Goal: Communication & Community: Answer question/provide support

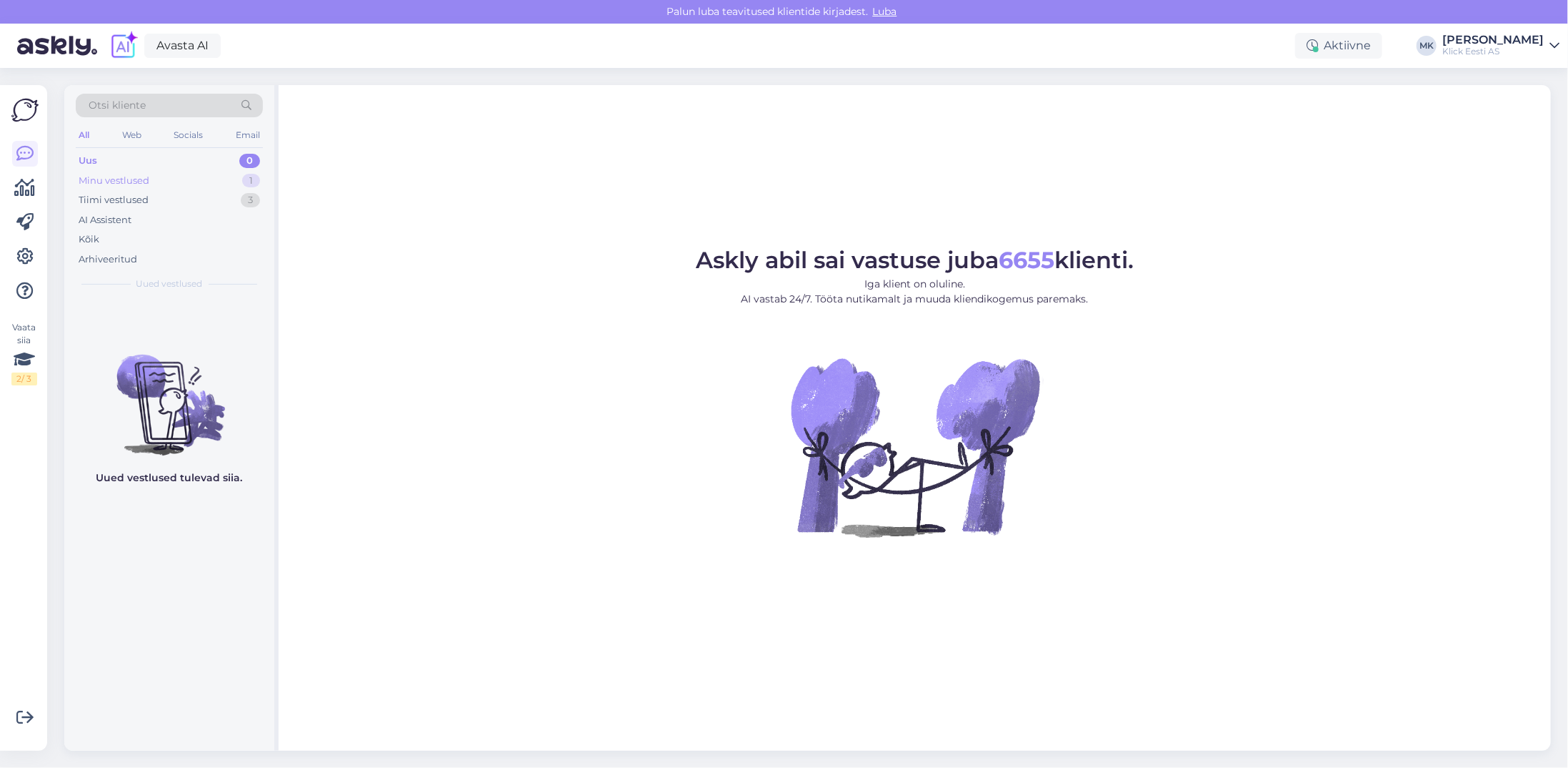
click at [101, 184] on div "Minu vestlused" at bounding box center [113, 181] width 70 height 14
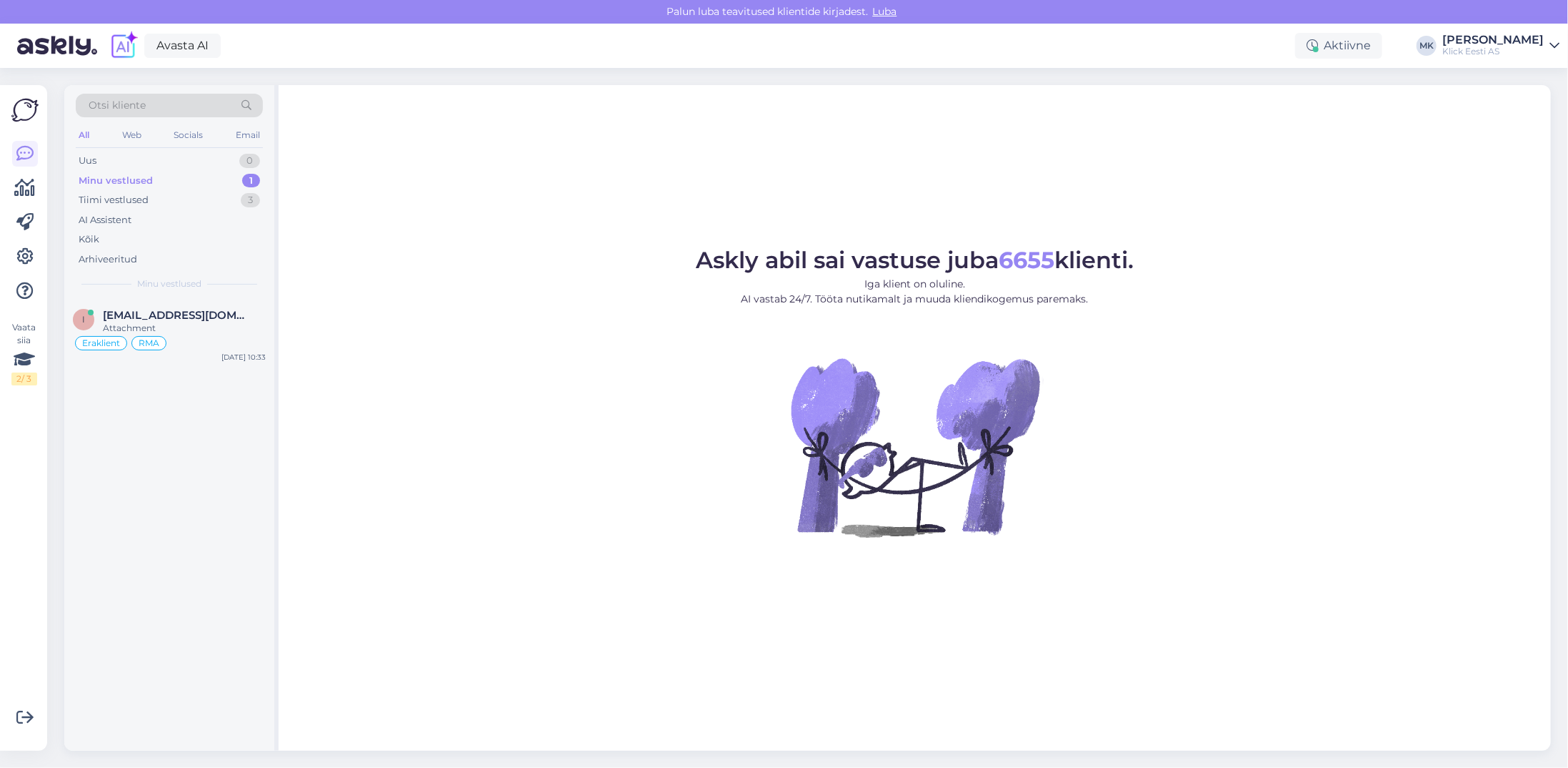
click at [137, 296] on div "Otsi kliente All Web Socials Email Uus 0 Minu vestlused 1 Tiimi vestlused 3 AI …" at bounding box center [170, 192] width 210 height 213
click at [138, 306] on div "i [EMAIL_ADDRESS][DOMAIN_NAME] Attachment Eraklient RMA [DATE] 10:33" at bounding box center [170, 332] width 210 height 68
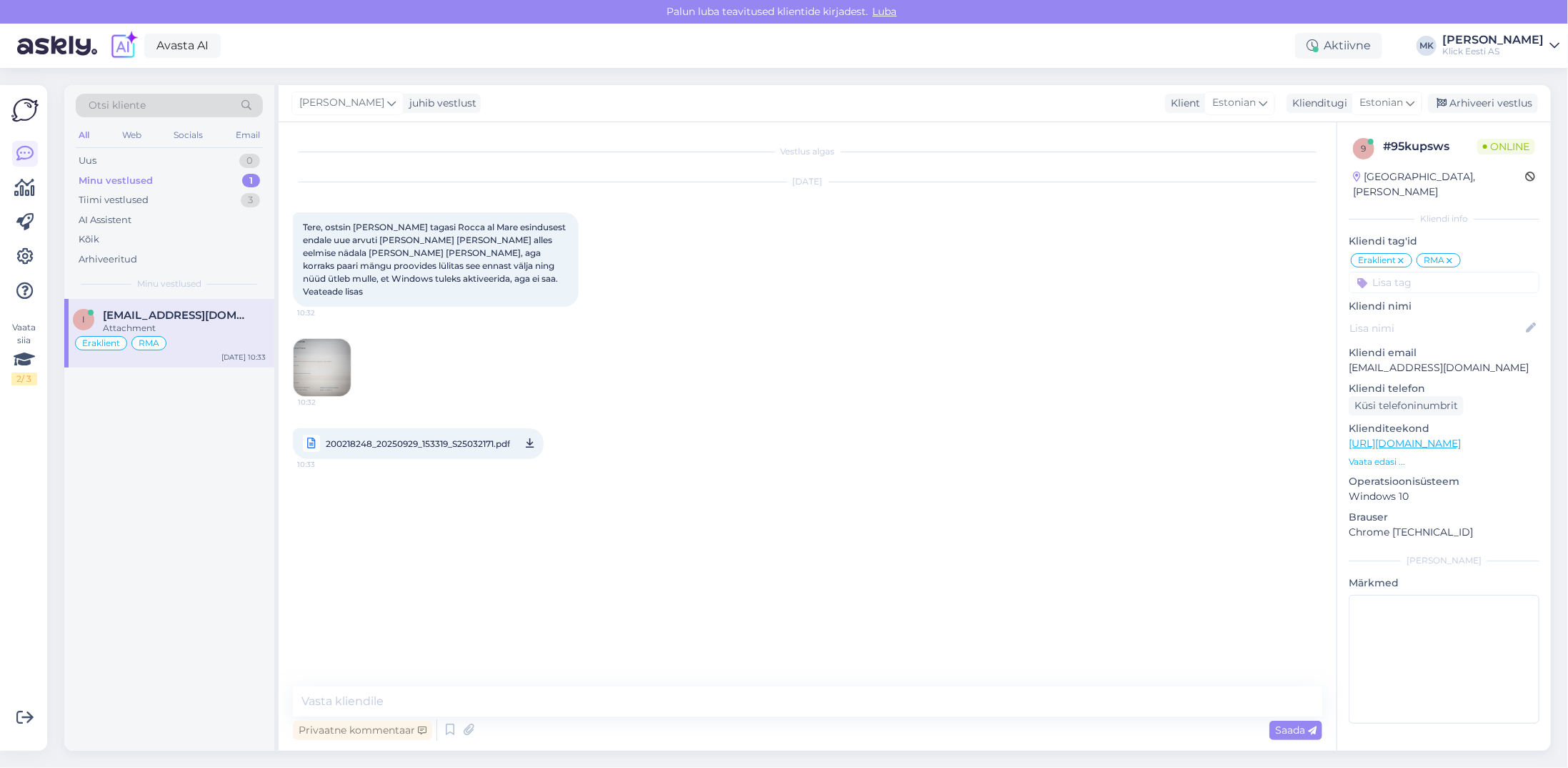
click at [317, 338] on img at bounding box center [322, 367] width 58 height 58
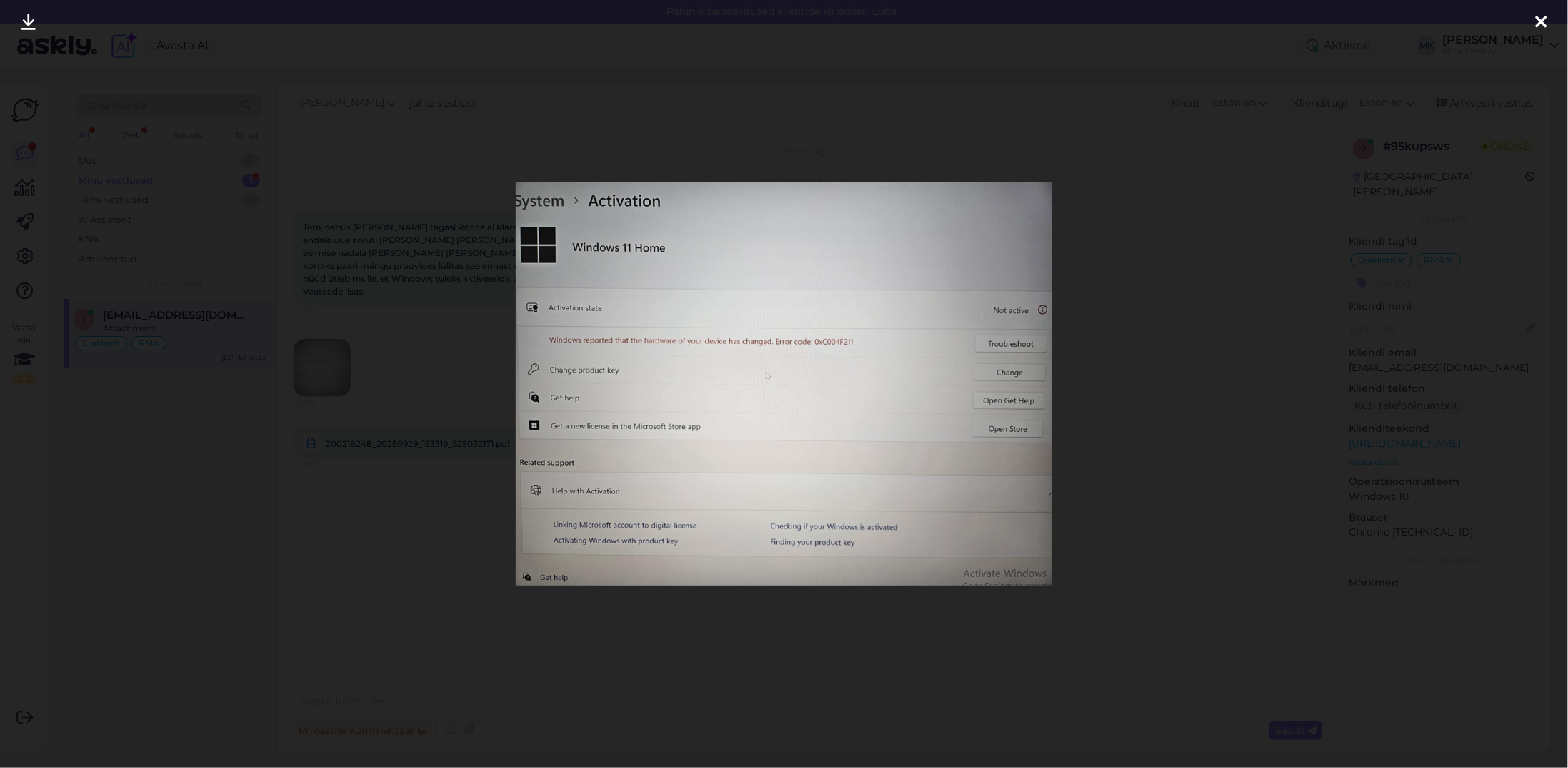
click at [1159, 232] on div at bounding box center [784, 384] width 1568 height 768
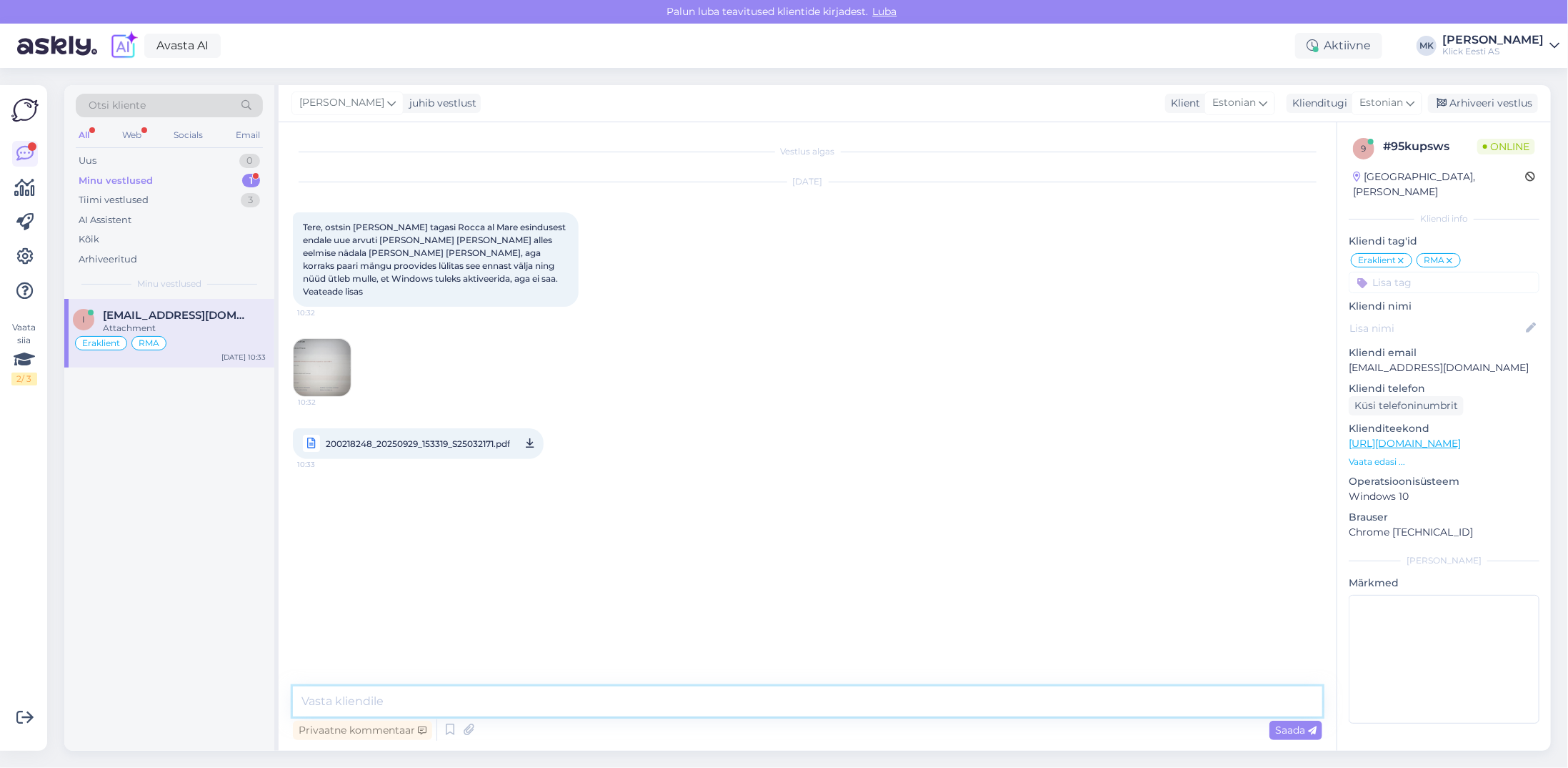
click at [389, 701] on textarea at bounding box center [807, 702] width 1029 height 30
type textarea "Tere! Kas te algseadete taastamist olete proovinud?"
click at [418, 435] on span "200218248_20250929_153319_S25032171.pdf" at bounding box center [418, 444] width 184 height 18
click at [622, 703] on textarea "Tere! Kas te algseadete taastamist olete proovinud?" at bounding box center [807, 702] width 1029 height 30
click at [1292, 725] on span "Saada" at bounding box center [1296, 729] width 42 height 13
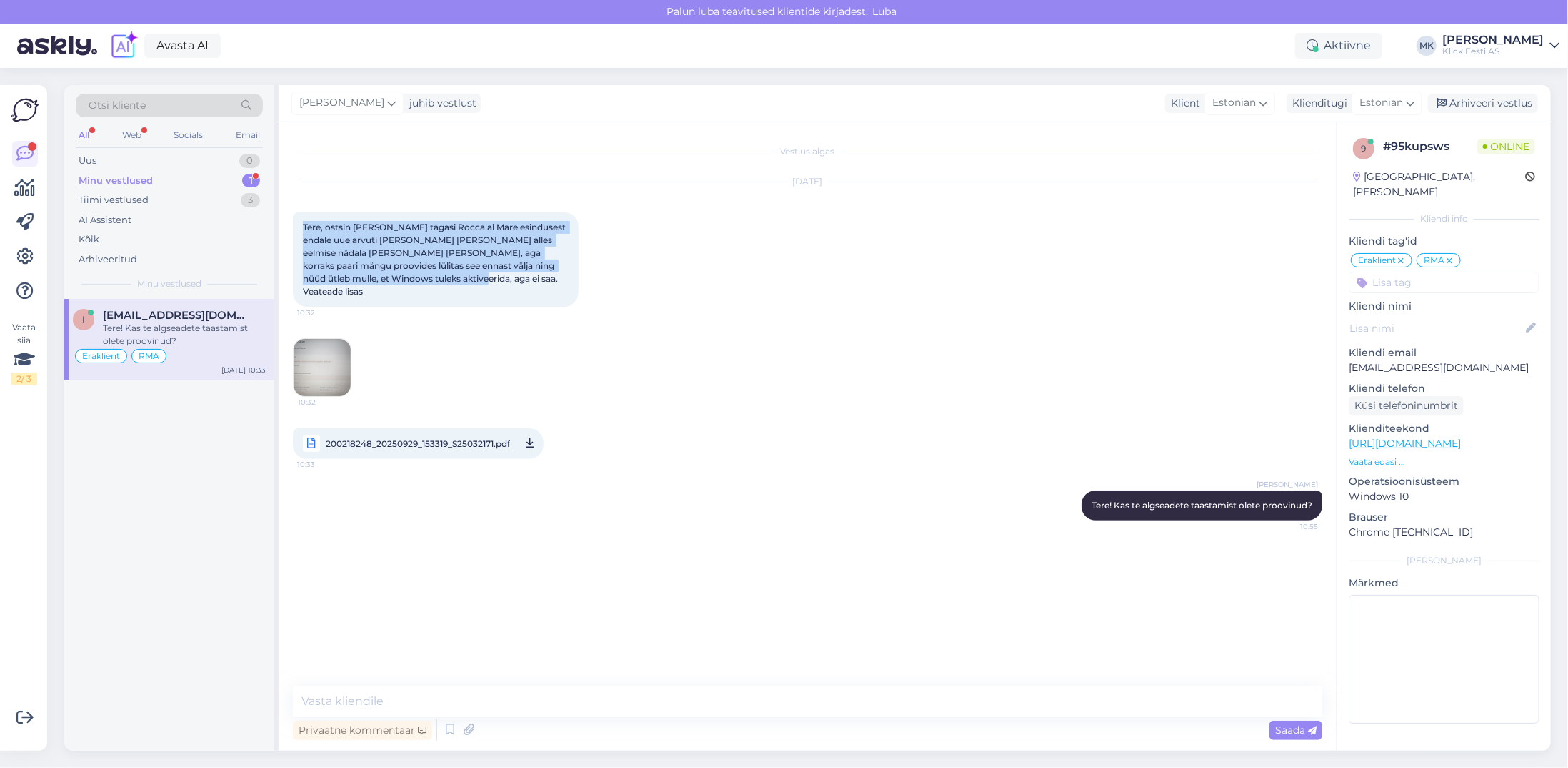
drag, startPoint x: 422, startPoint y: 278, endPoint x: 287, endPoint y: 226, distance: 144.7
click at [286, 226] on div "Vestlus algas [DATE] Tere, ostsin [PERSON_NAME] tagasi Rocca al Mare esindusest…" at bounding box center [807, 436] width 1058 height 628
copy span "Tere, ostsin [PERSON_NAME] tagasi Rocca al Mare esindusest endale uue arvuti [P…"
click at [320, 345] on img at bounding box center [322, 367] width 58 height 58
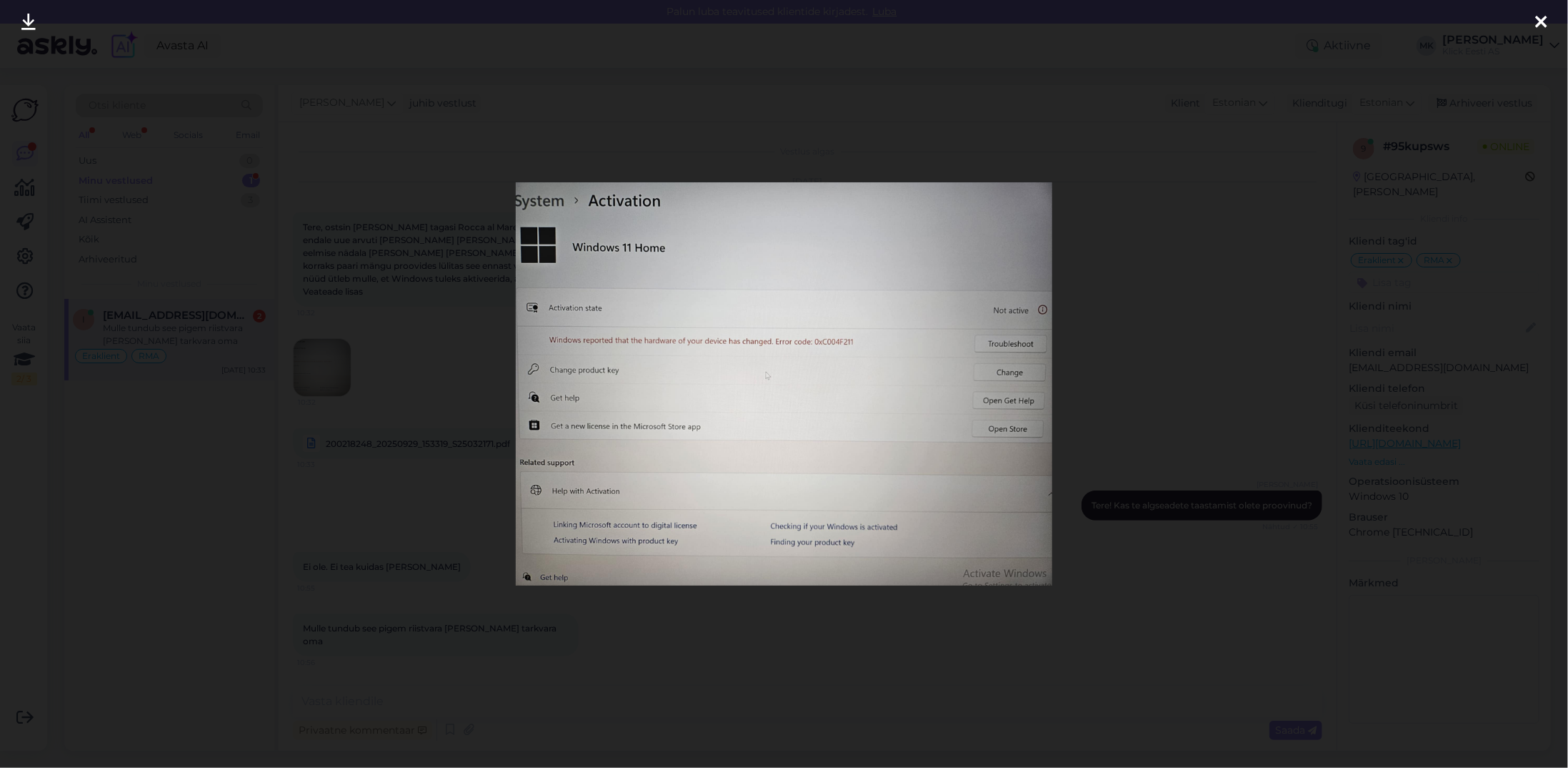
click at [860, 135] on div at bounding box center [784, 384] width 1568 height 768
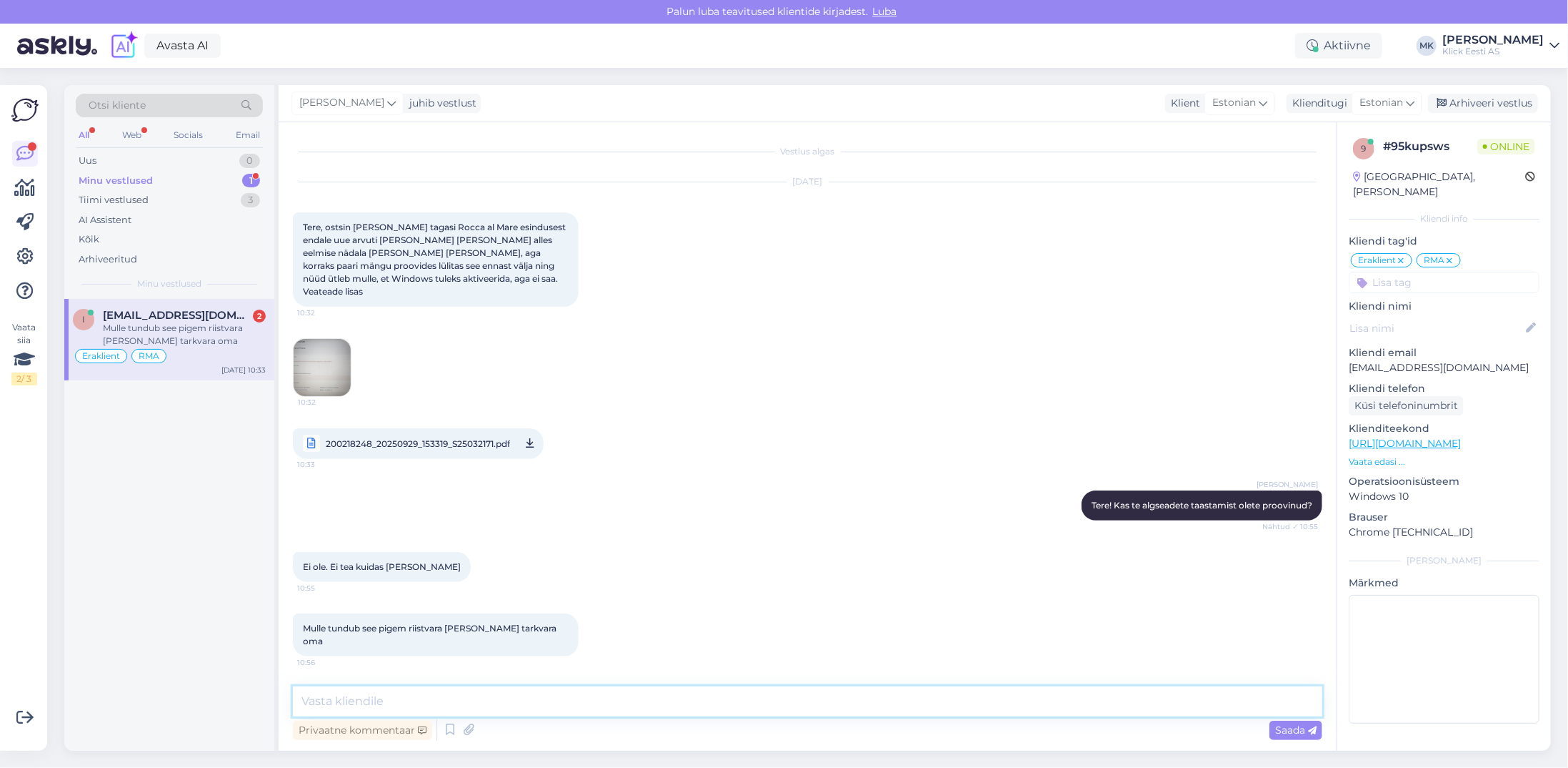
click at [380, 705] on textarea at bounding box center [807, 702] width 1029 height 30
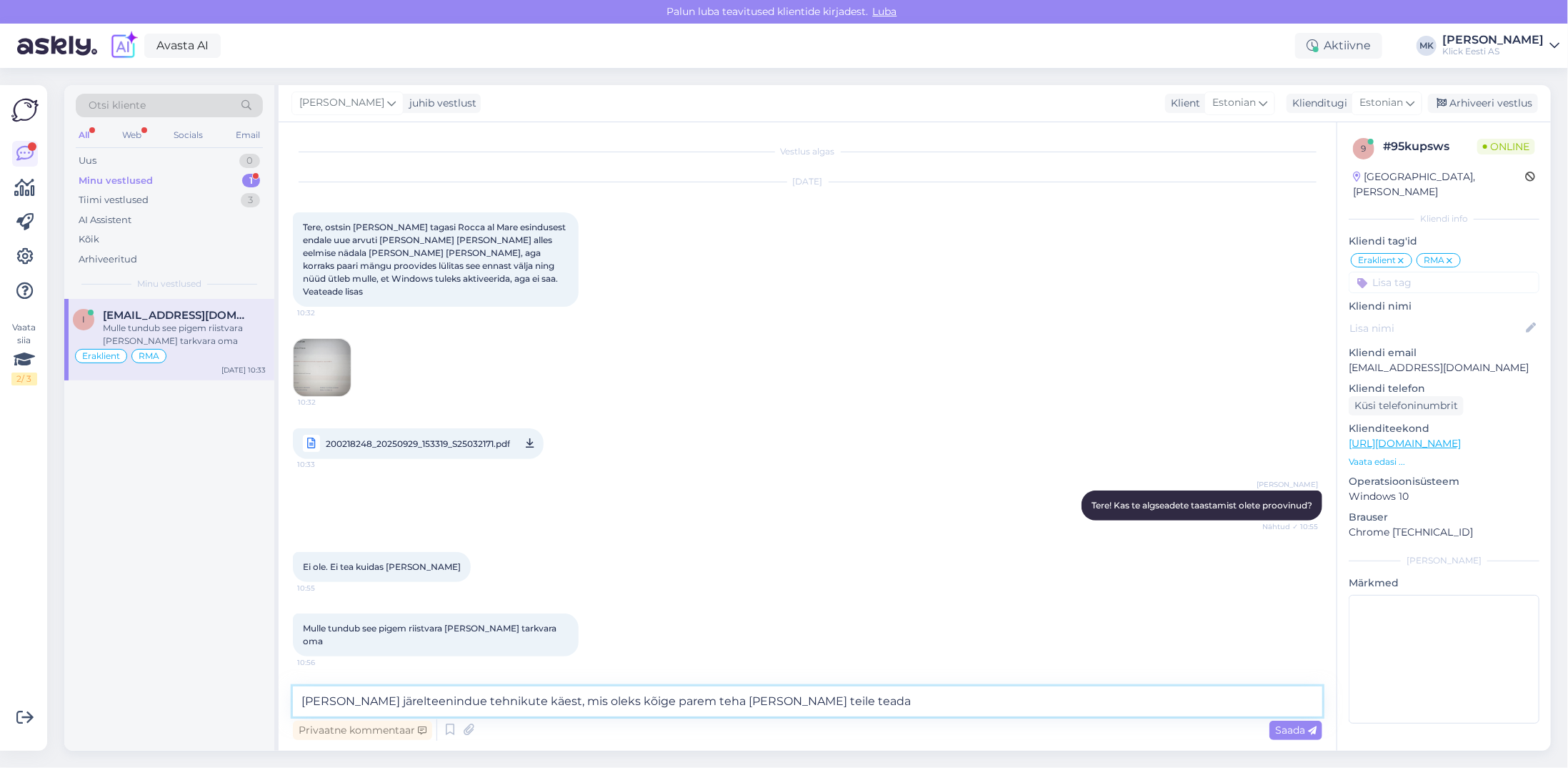
click at [410, 700] on textarea "[PERSON_NAME] järelteenindue tehnikute käest, mis oleks kõige parem teha [PERSO…" at bounding box center [807, 702] width 1029 height 30
click at [413, 701] on textarea "[PERSON_NAME] järelteenindue tehnikute käest, mis oleks kõige parem teha [PERSO…" at bounding box center [807, 702] width 1029 height 30
type textarea "[PERSON_NAME] järelteeninduse tehnikute käest, mis oleks kõige parem teha [PERS…"
click at [1279, 727] on span "Saada" at bounding box center [1296, 729] width 42 height 13
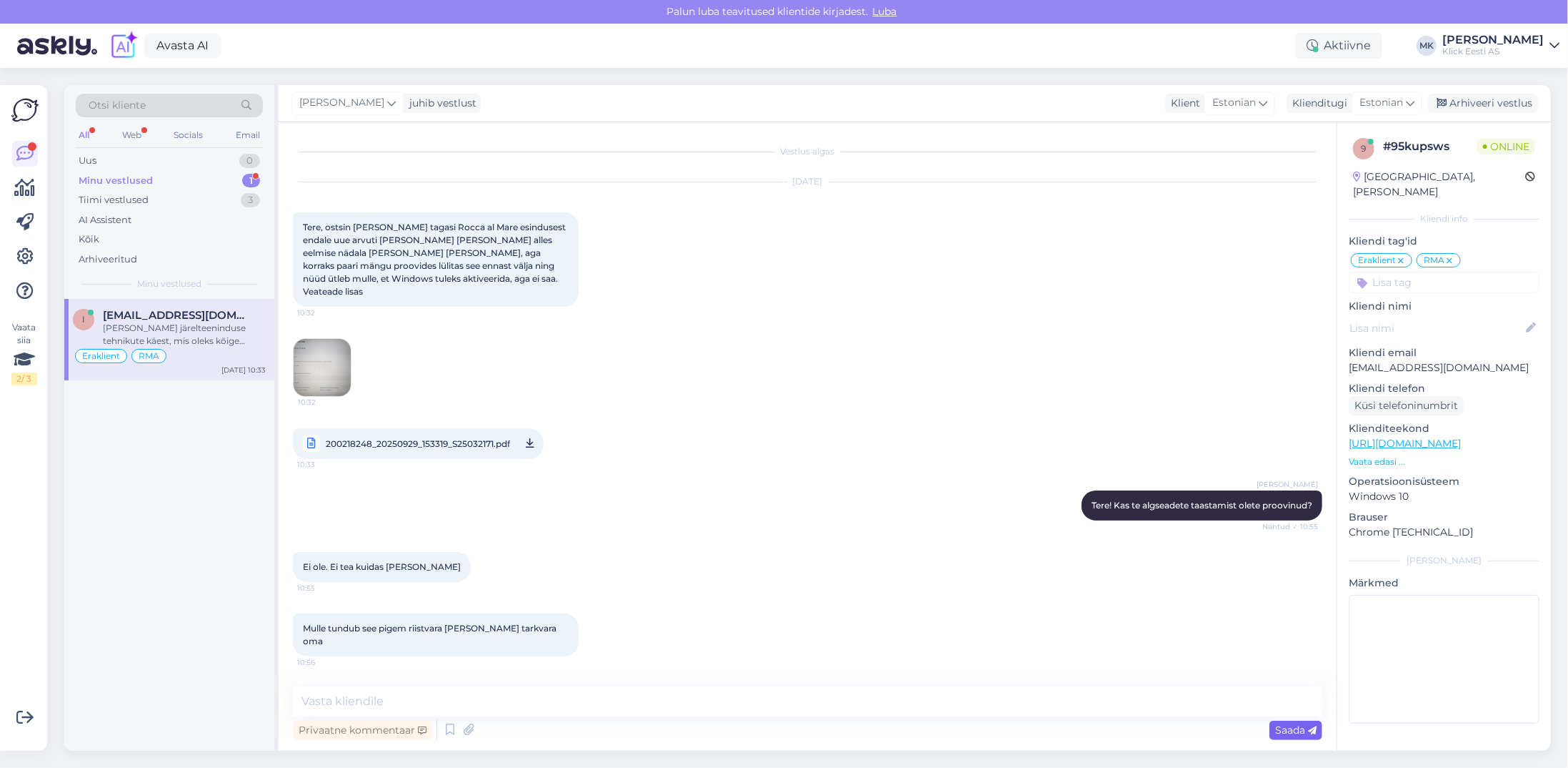
scroll to position [46, 0]
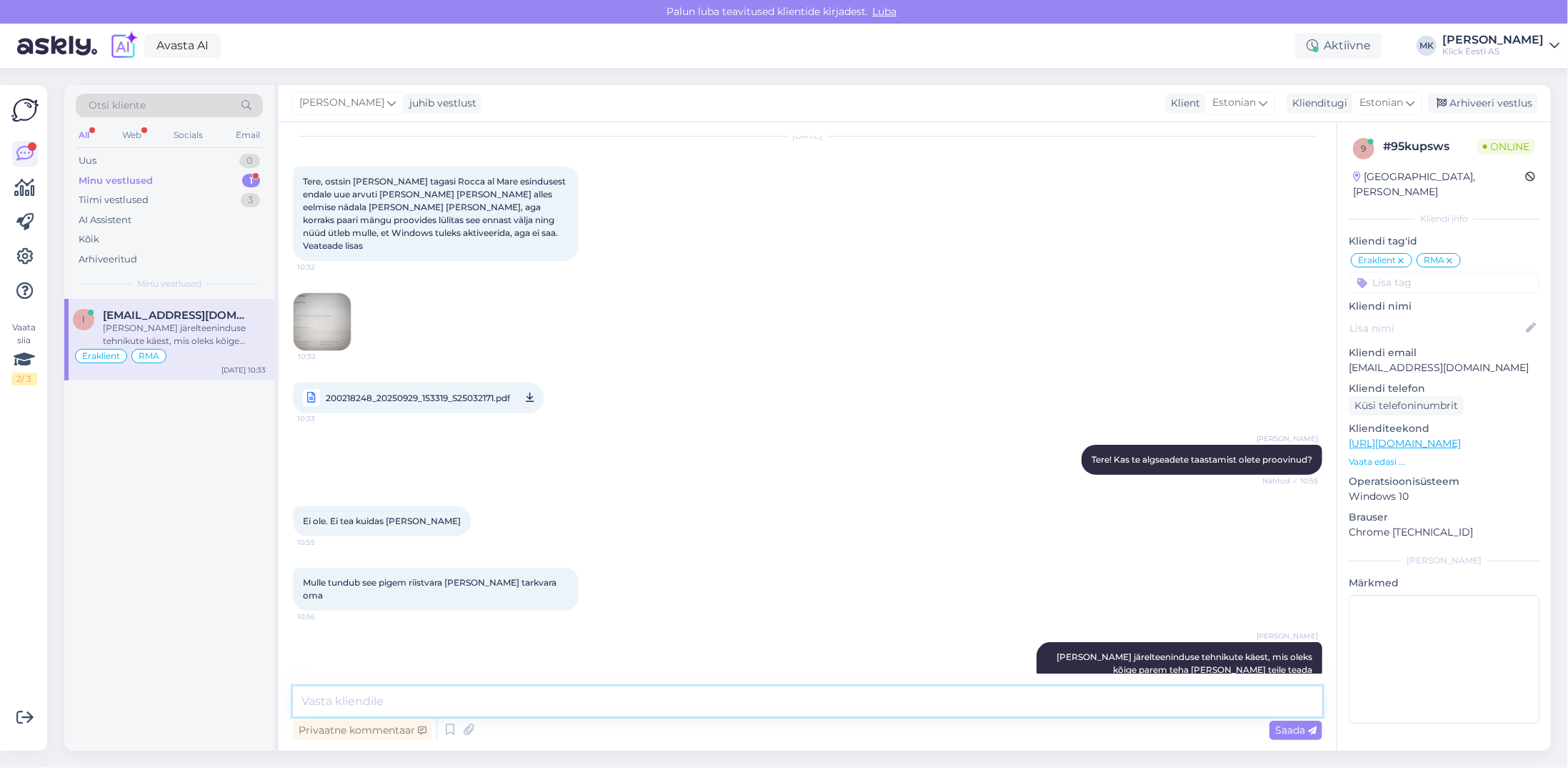
click at [912, 700] on textarea at bounding box center [807, 702] width 1029 height 30
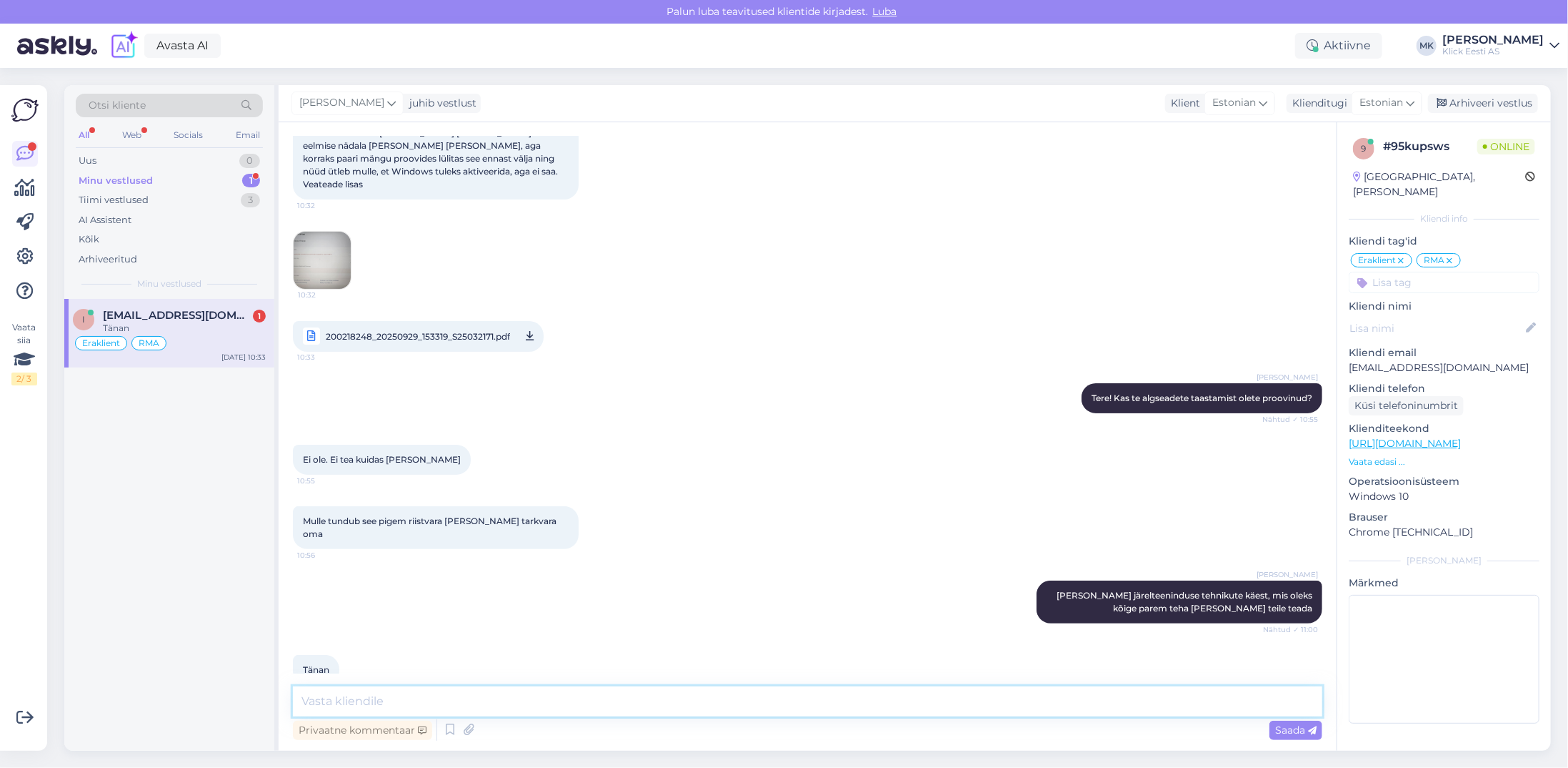
click at [512, 707] on textarea at bounding box center [807, 702] width 1029 height 30
type textarea "A"
type textarea "K"
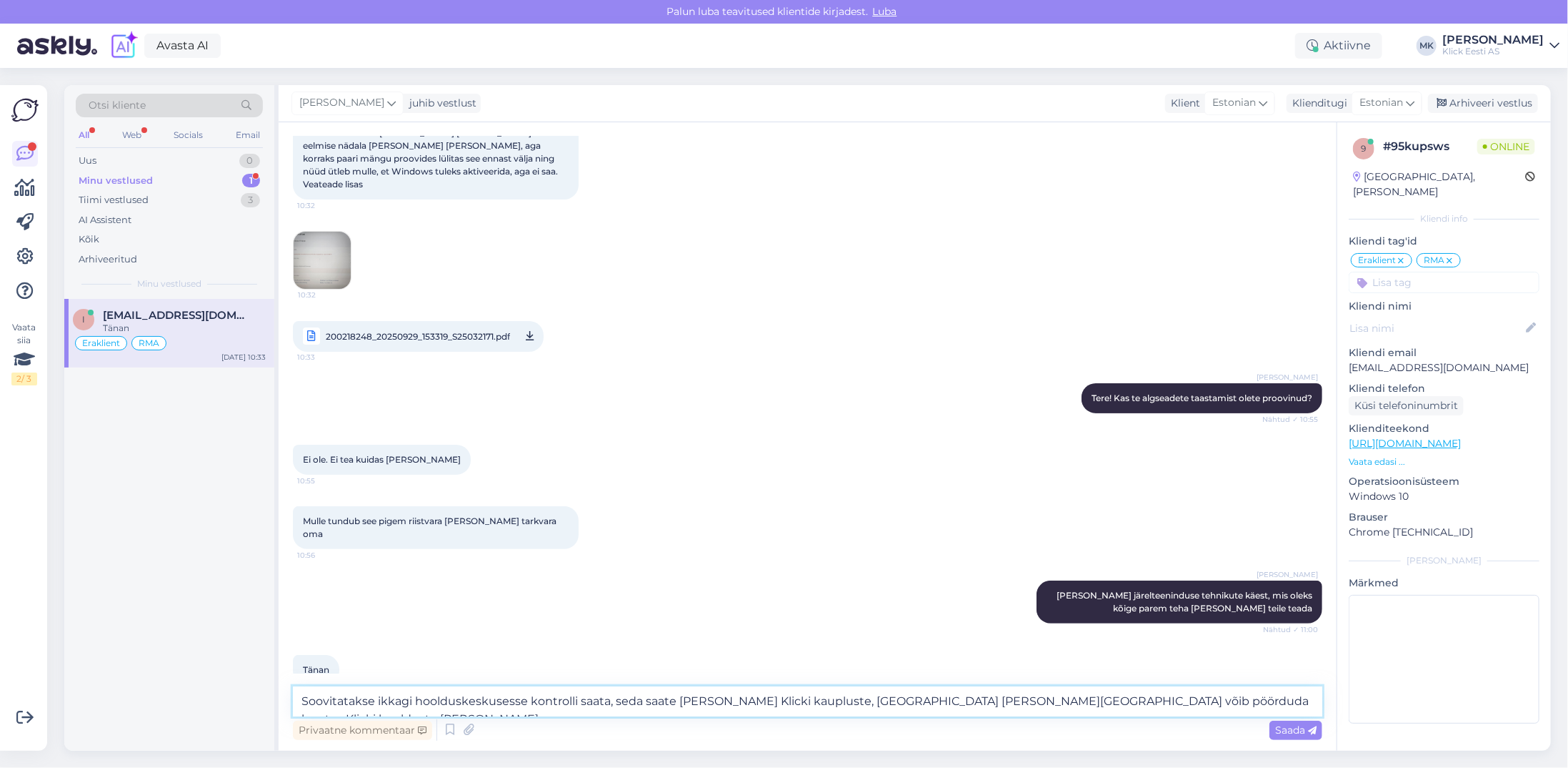
type textarea "Soovitatakse ikkagi hoolduskeskusesse kontrolli saata, seda saate [PERSON_NAME]…"
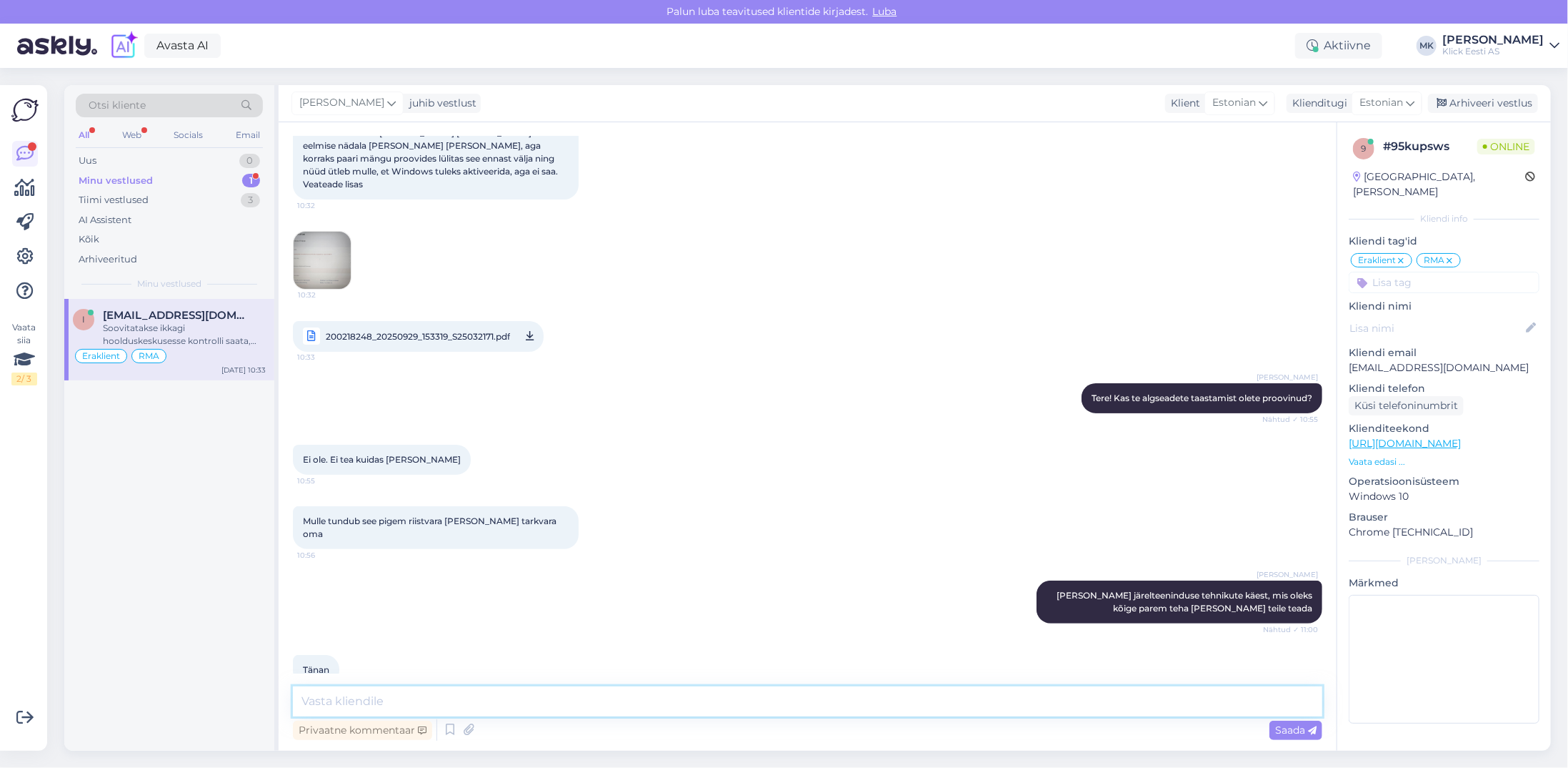
scroll to position [194, 0]
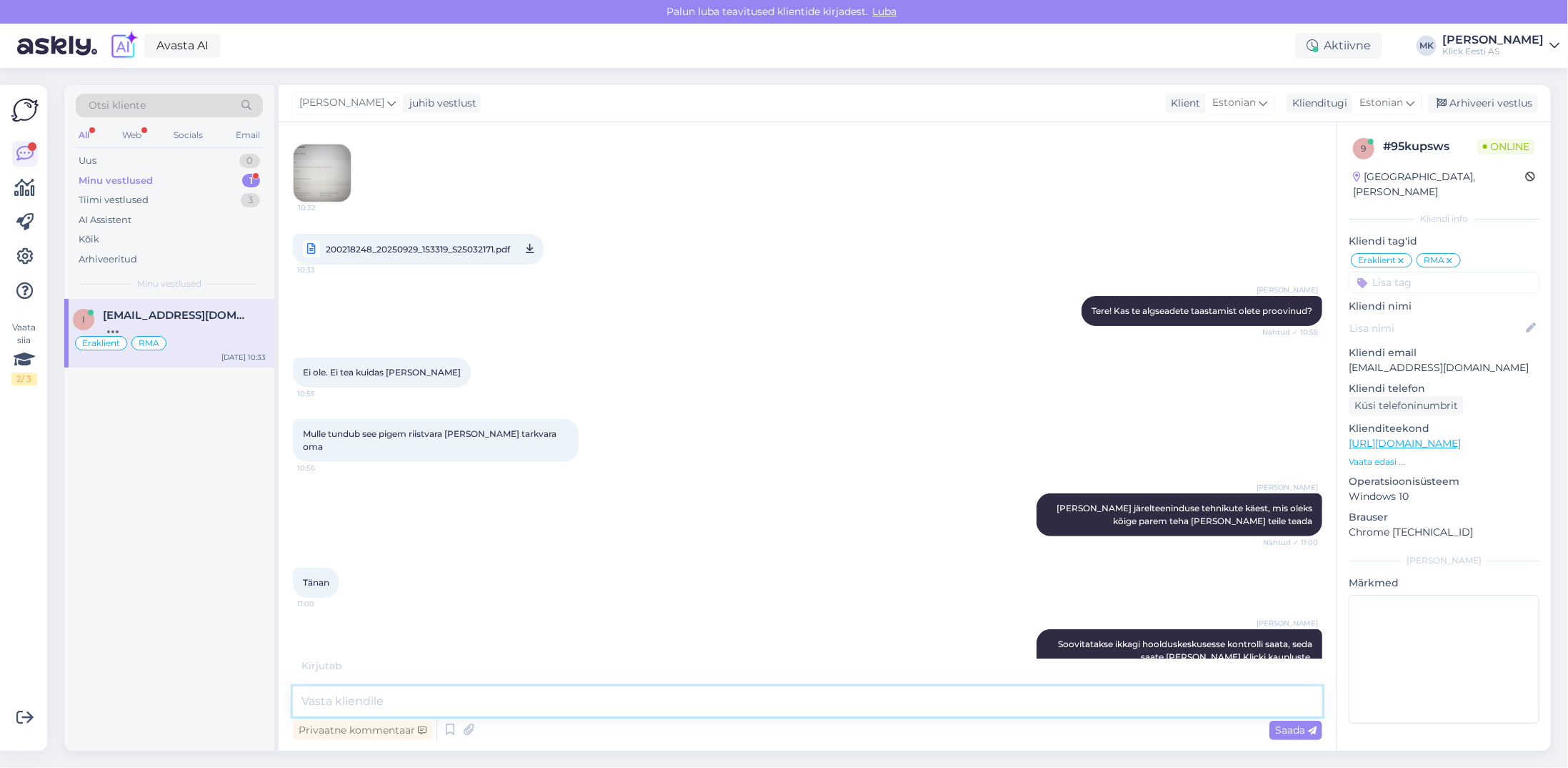
paste textarea "[PERSON_NAME] Tallinn [STREET_ADDRESS] (1. korrus), [GEOGRAPHIC_DATA] E-N 10.00…"
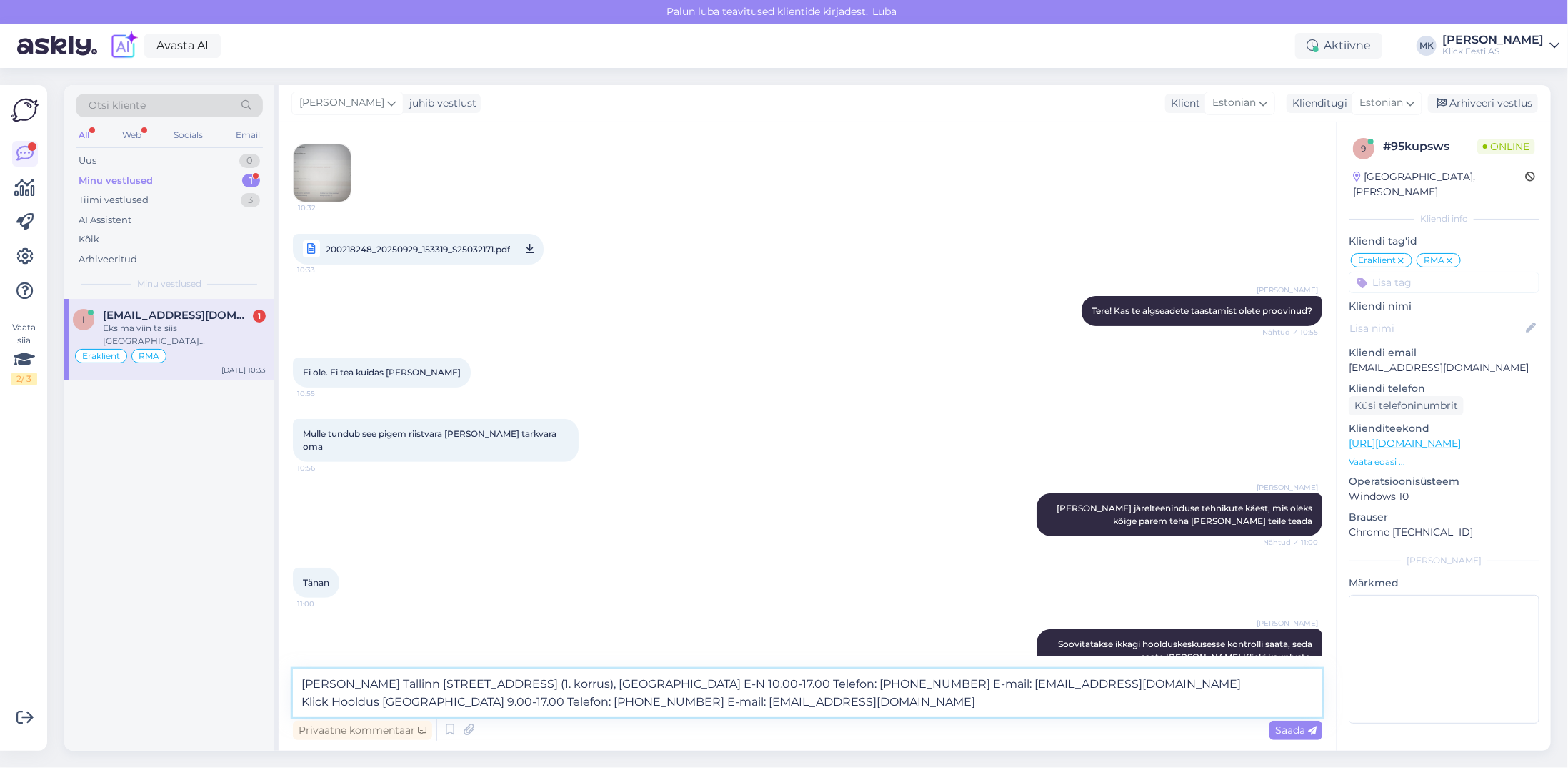
scroll to position [273, 0]
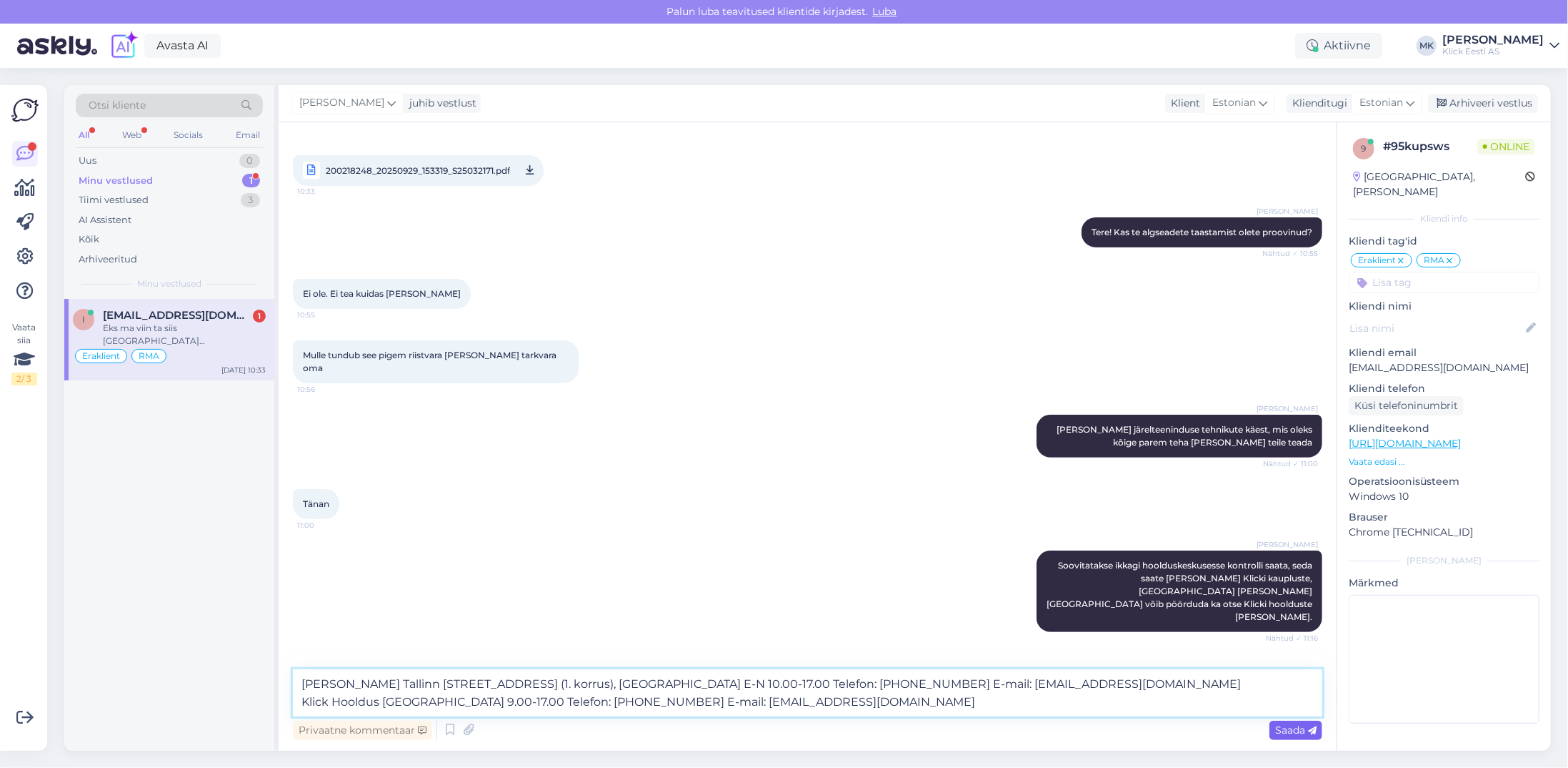
type textarea "[PERSON_NAME] Tallinn [STREET_ADDRESS] (1. korrus), [GEOGRAPHIC_DATA] E-N 10.00…"
click at [1284, 728] on span "Saada" at bounding box center [1296, 729] width 42 height 13
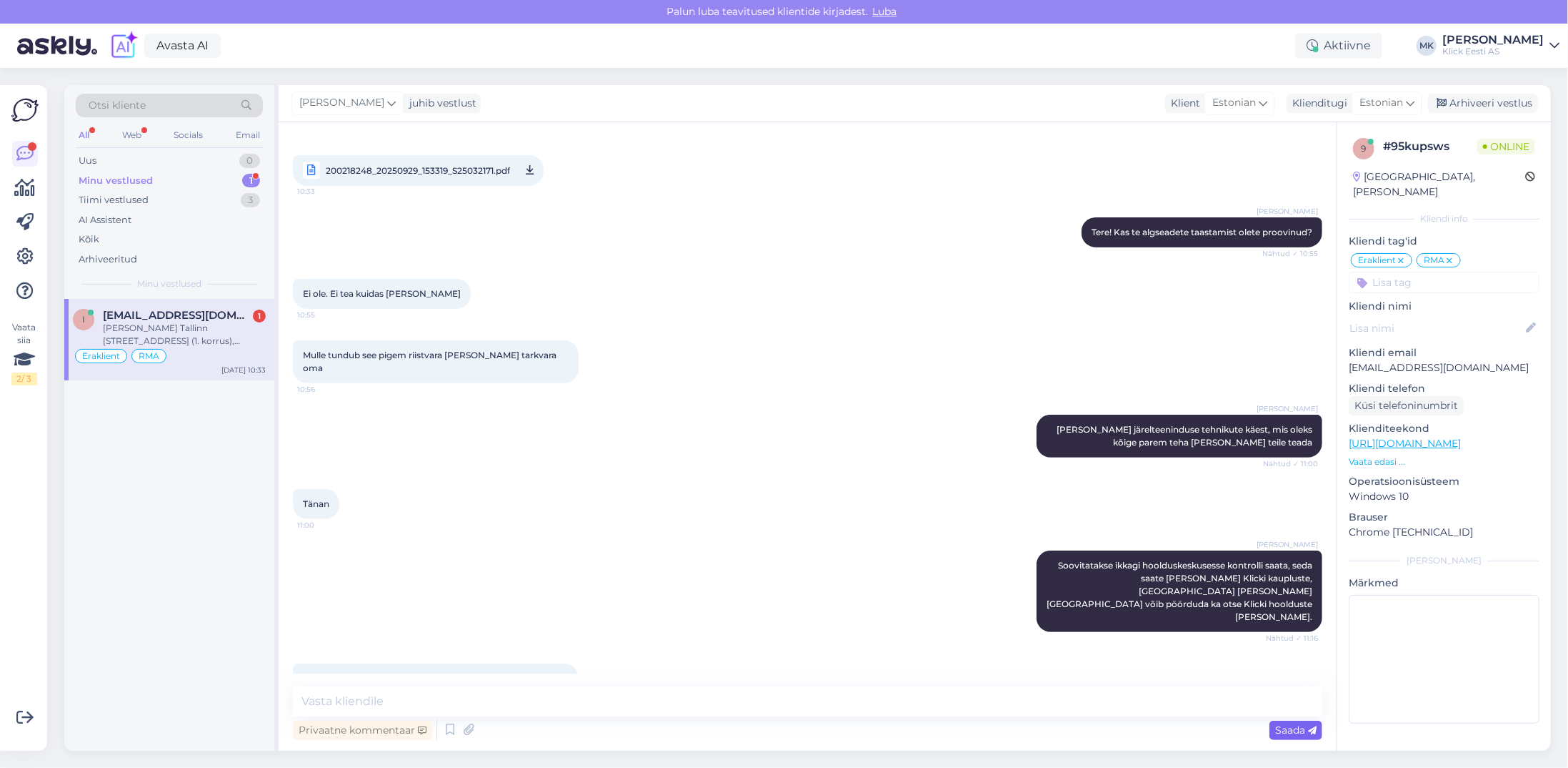
scroll to position [356, 0]
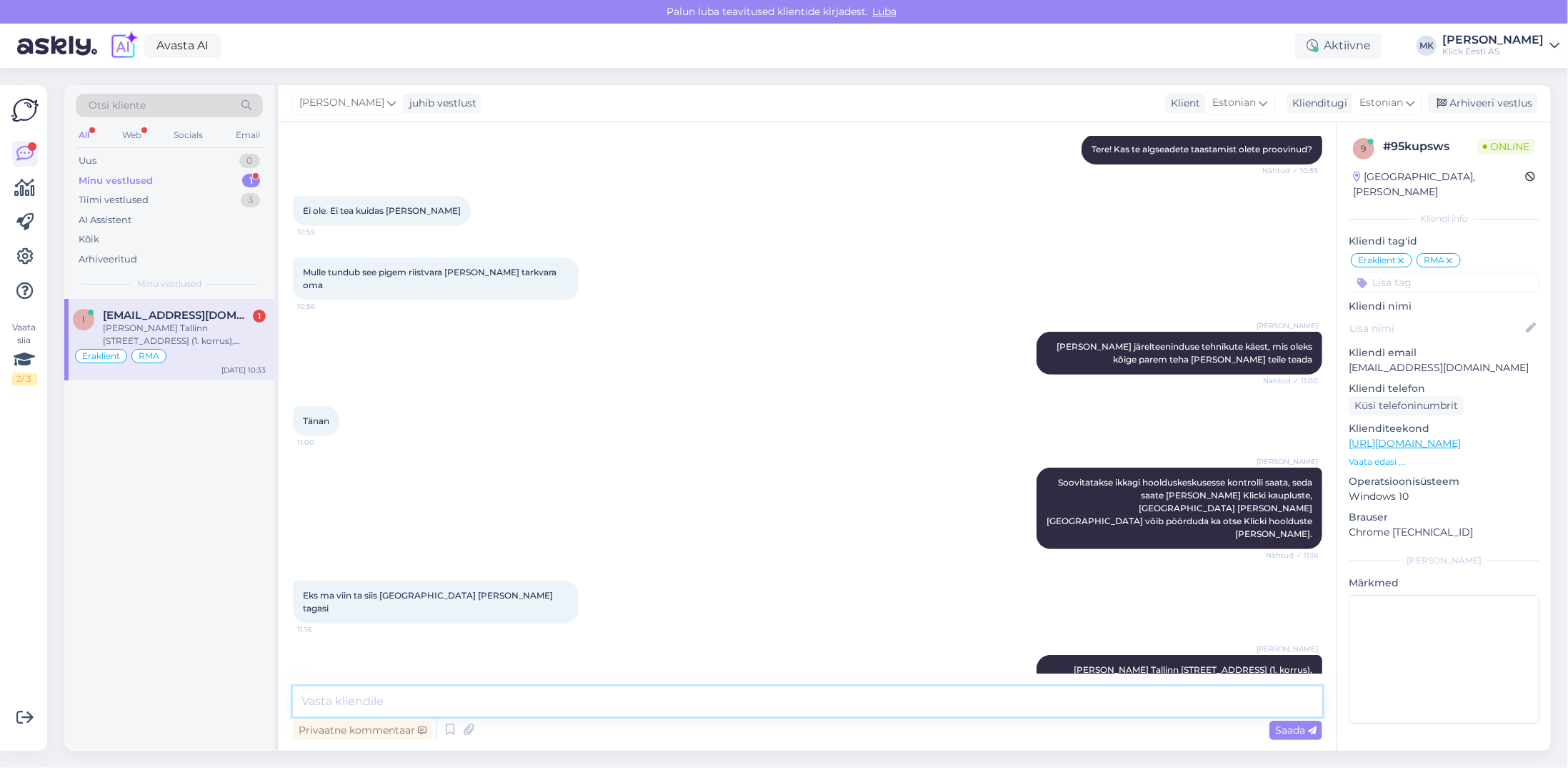
click at [385, 701] on textarea at bounding box center [807, 702] width 1029 height 30
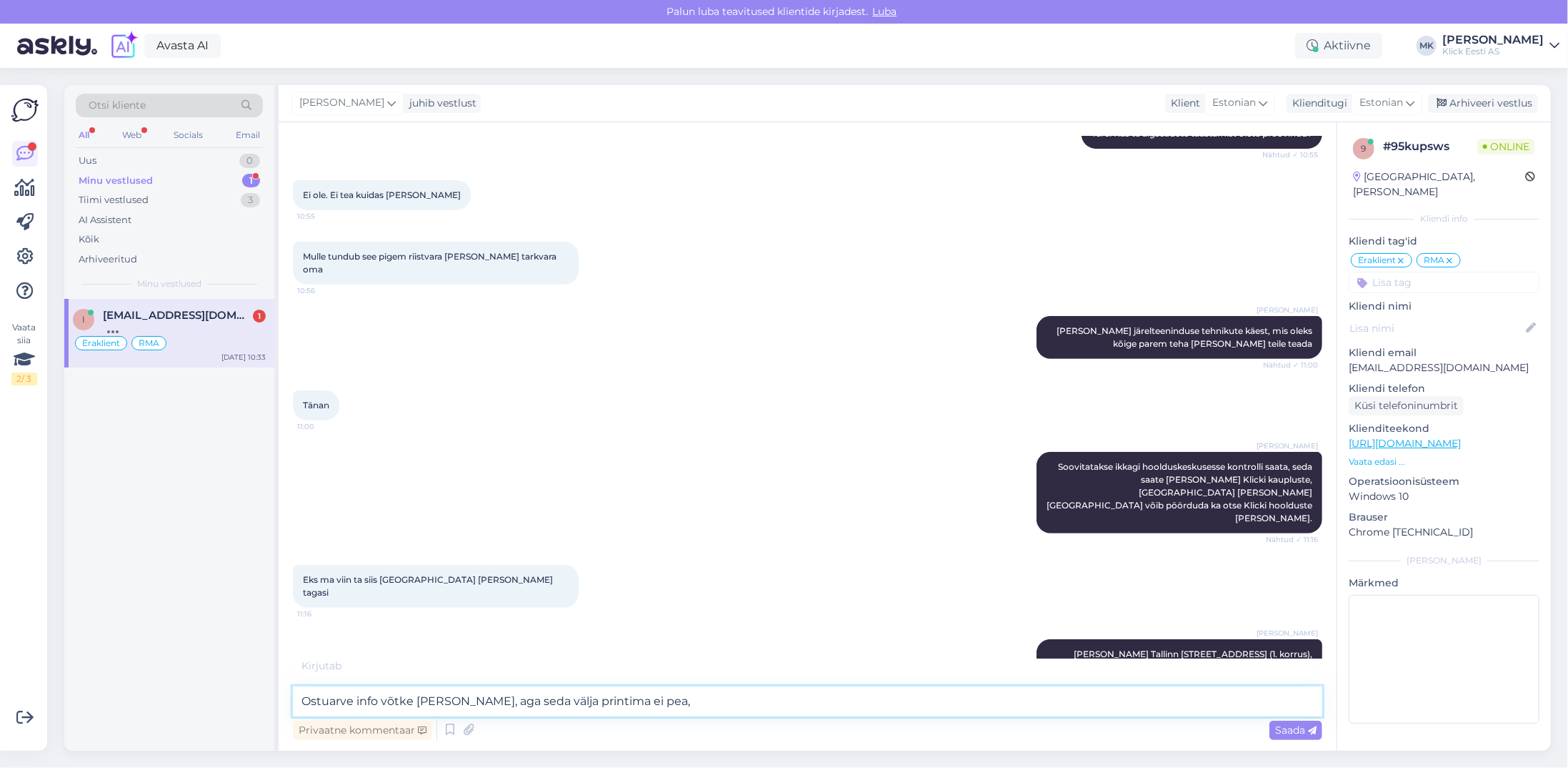
type textarea "Ostuarve info võtke [PERSON_NAME], aga seda välja printima ei pea"
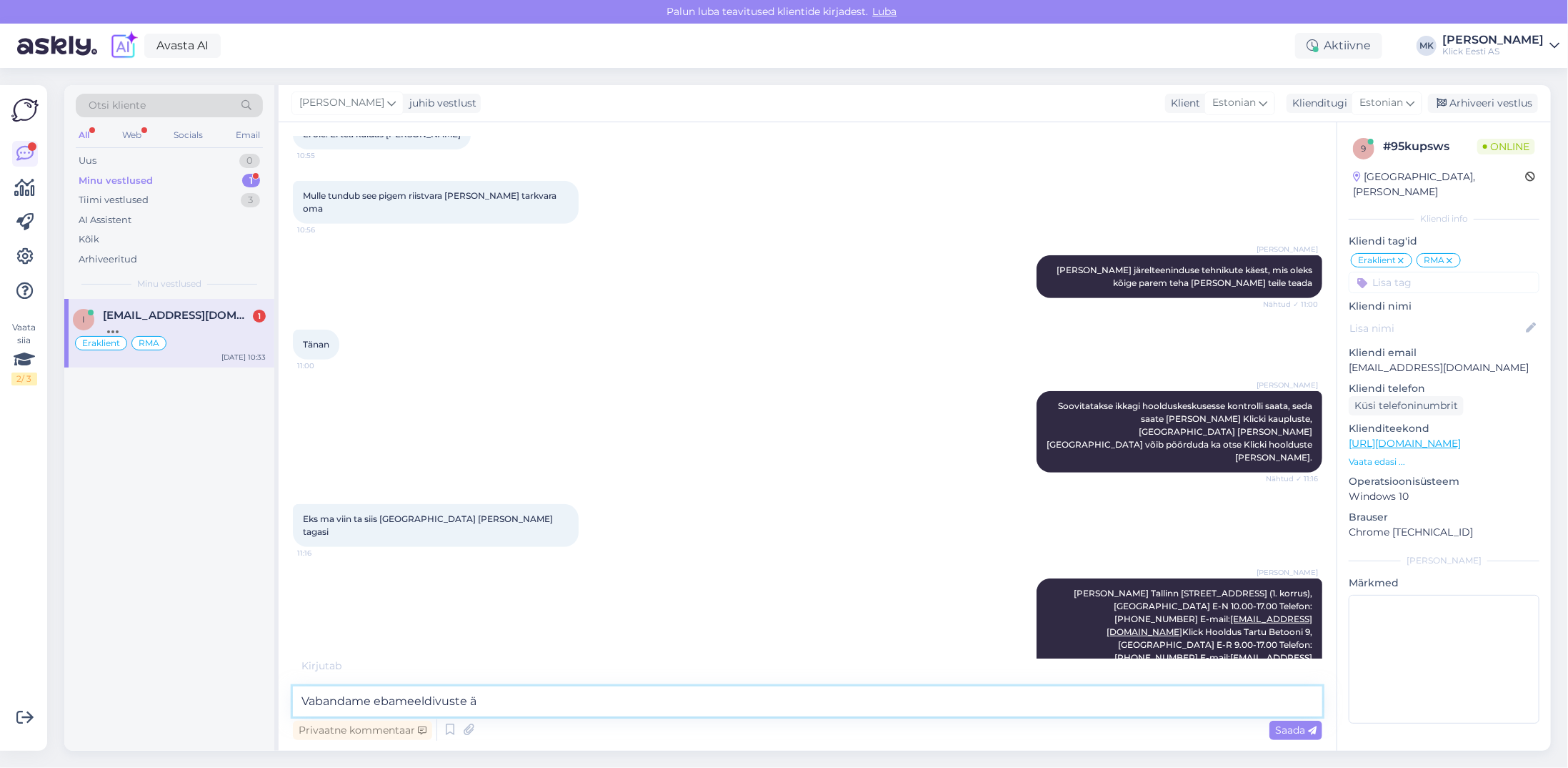
scroll to position [479, 0]
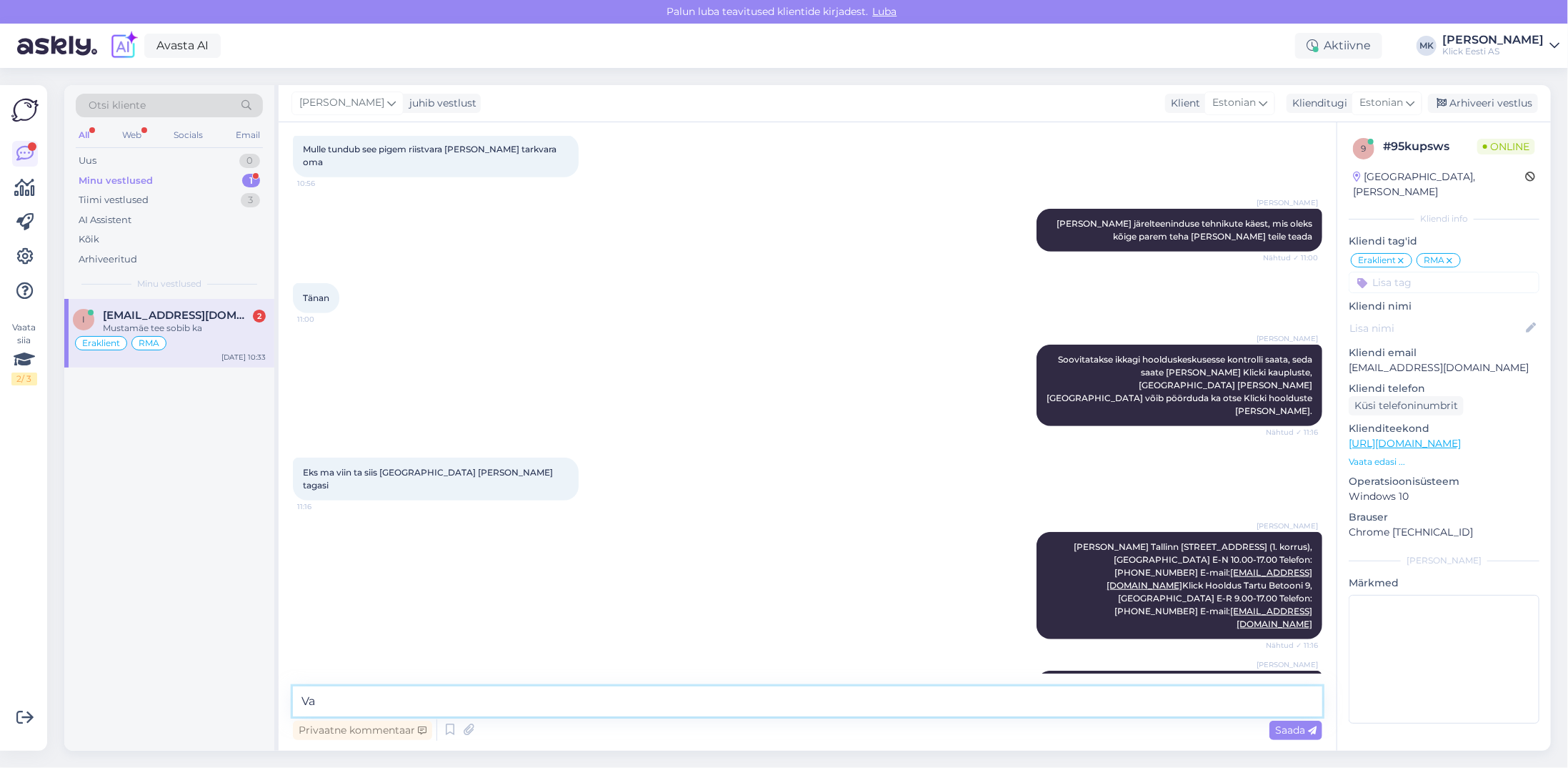
type textarea "V"
type textarea "Siis jah tehnik saab kiiremalt [PERSON_NAME] sobib Mustamäe [PERSON_NAME] pöörd…"
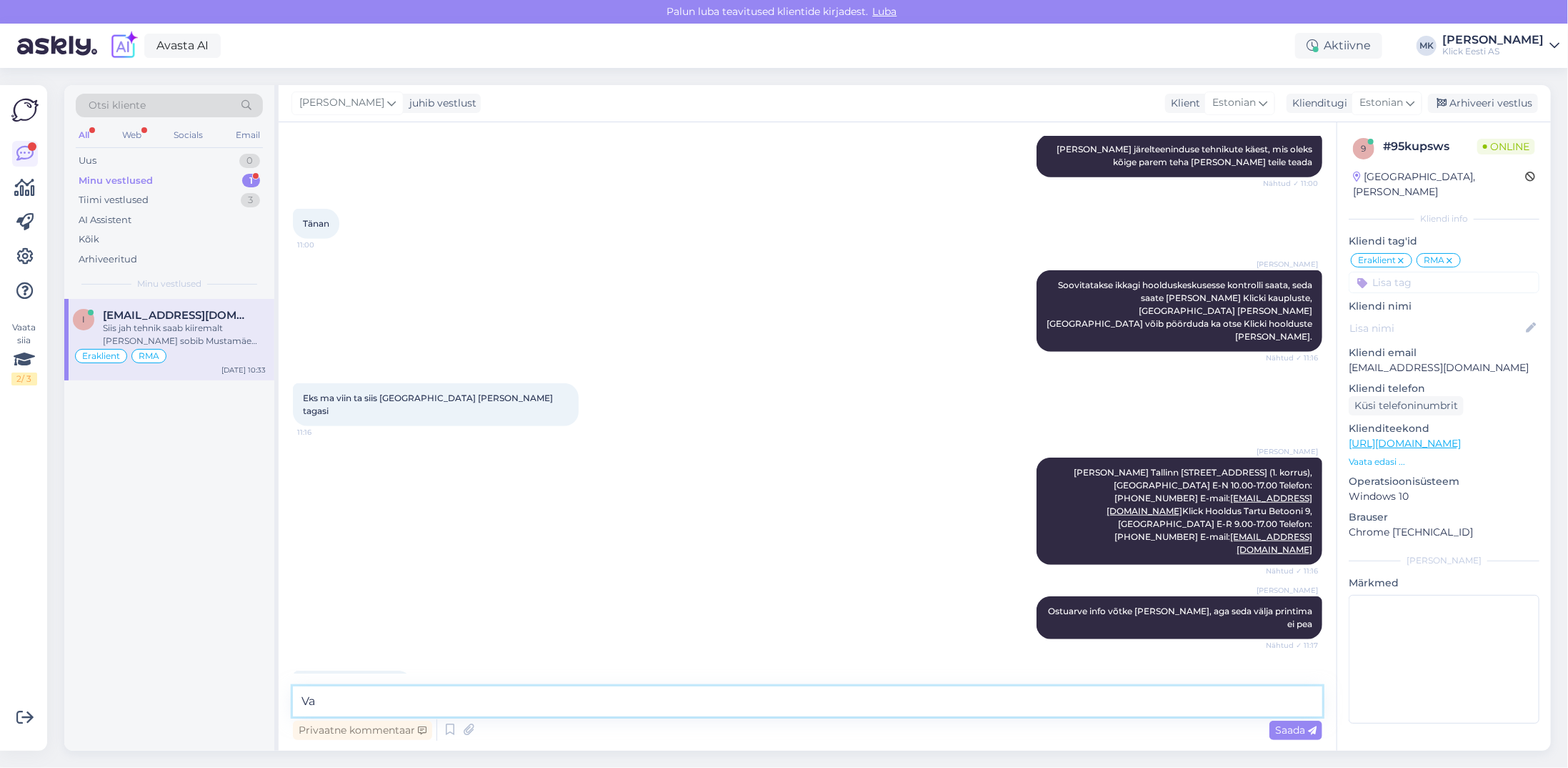
type textarea "V"
type textarea "A"
click at [120, 186] on div "Minu vestlused 1" at bounding box center [169, 181] width 187 height 20
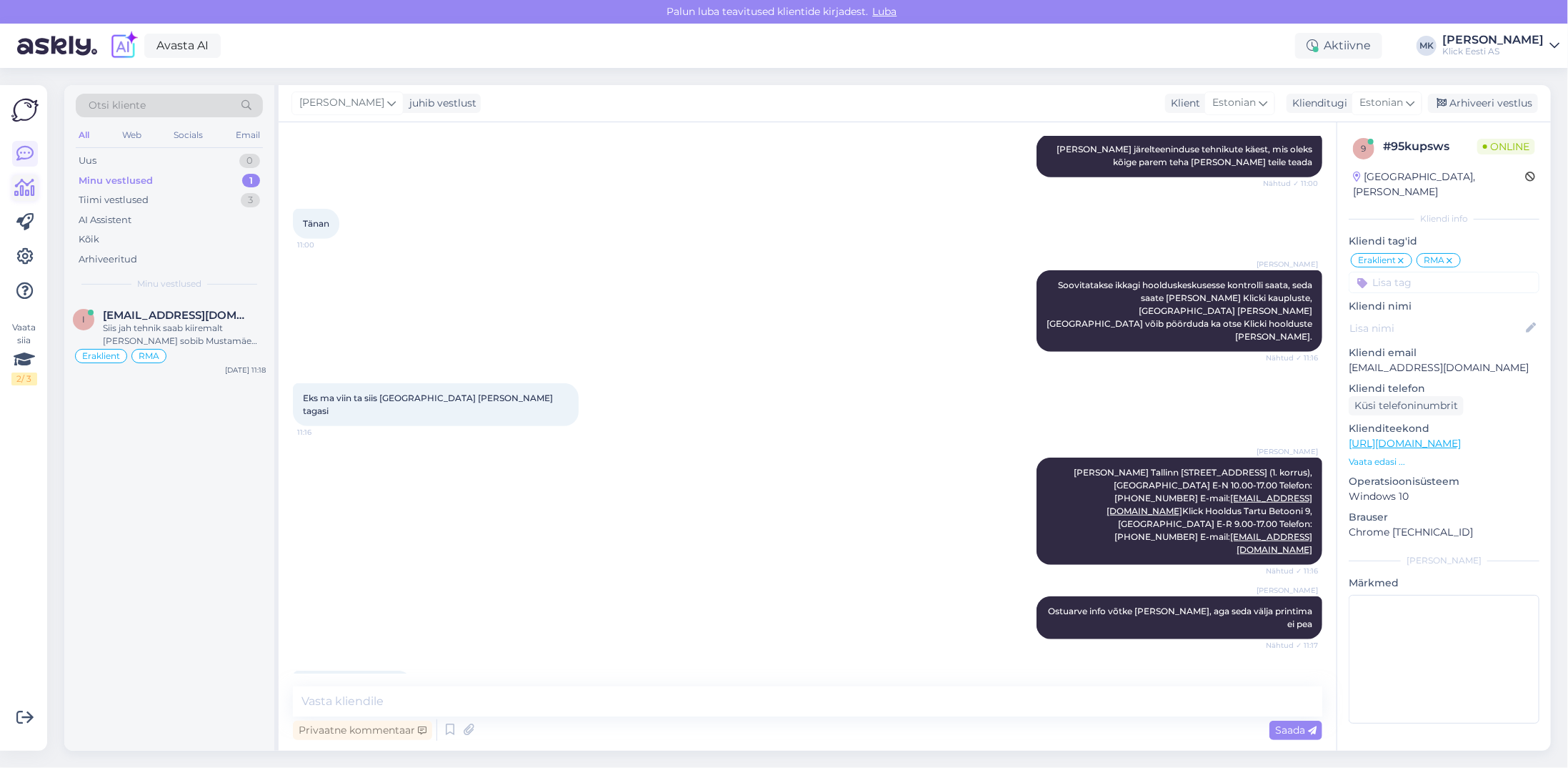
click at [15, 192] on icon at bounding box center [25, 188] width 21 height 17
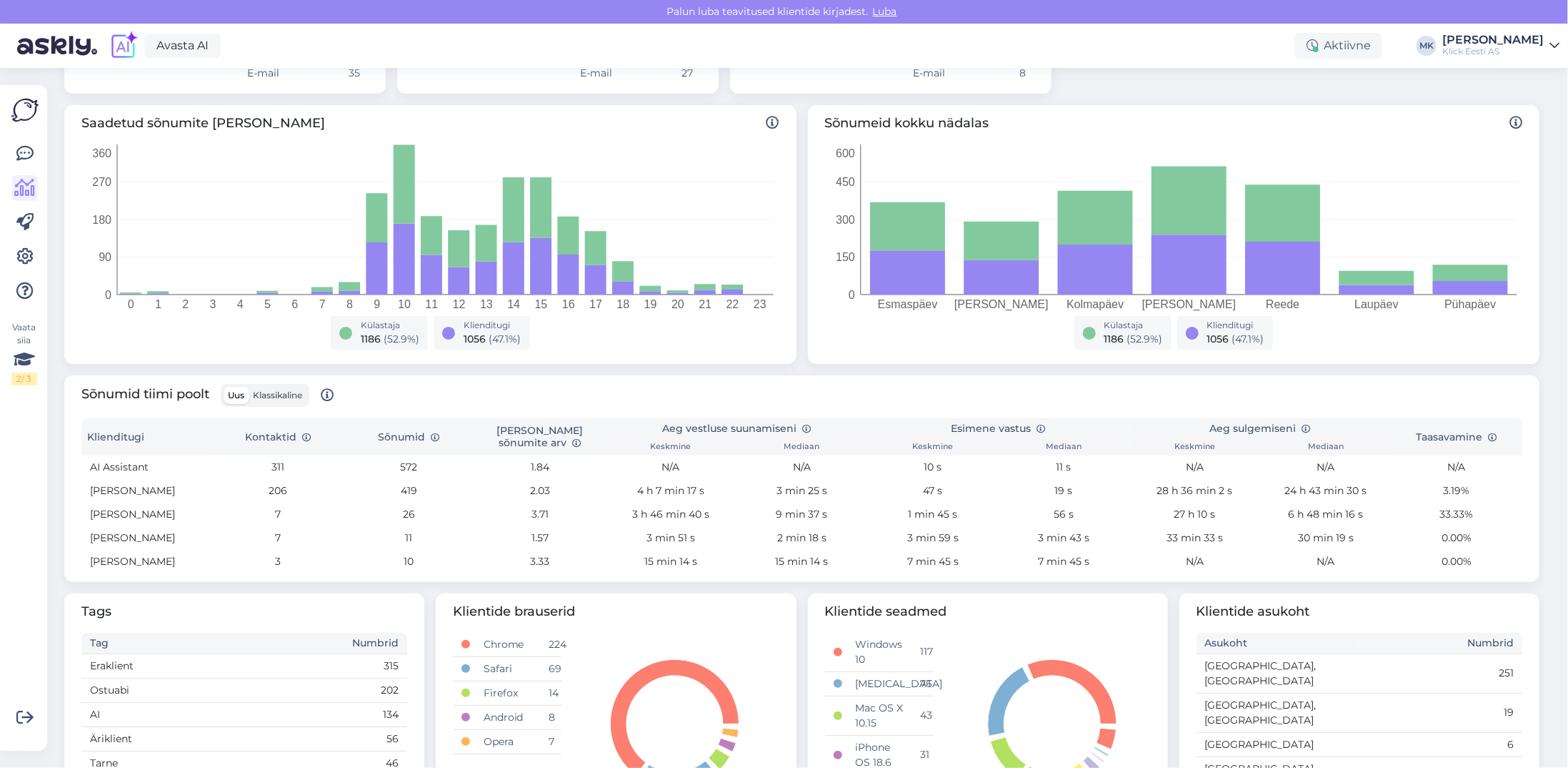
scroll to position [286, 0]
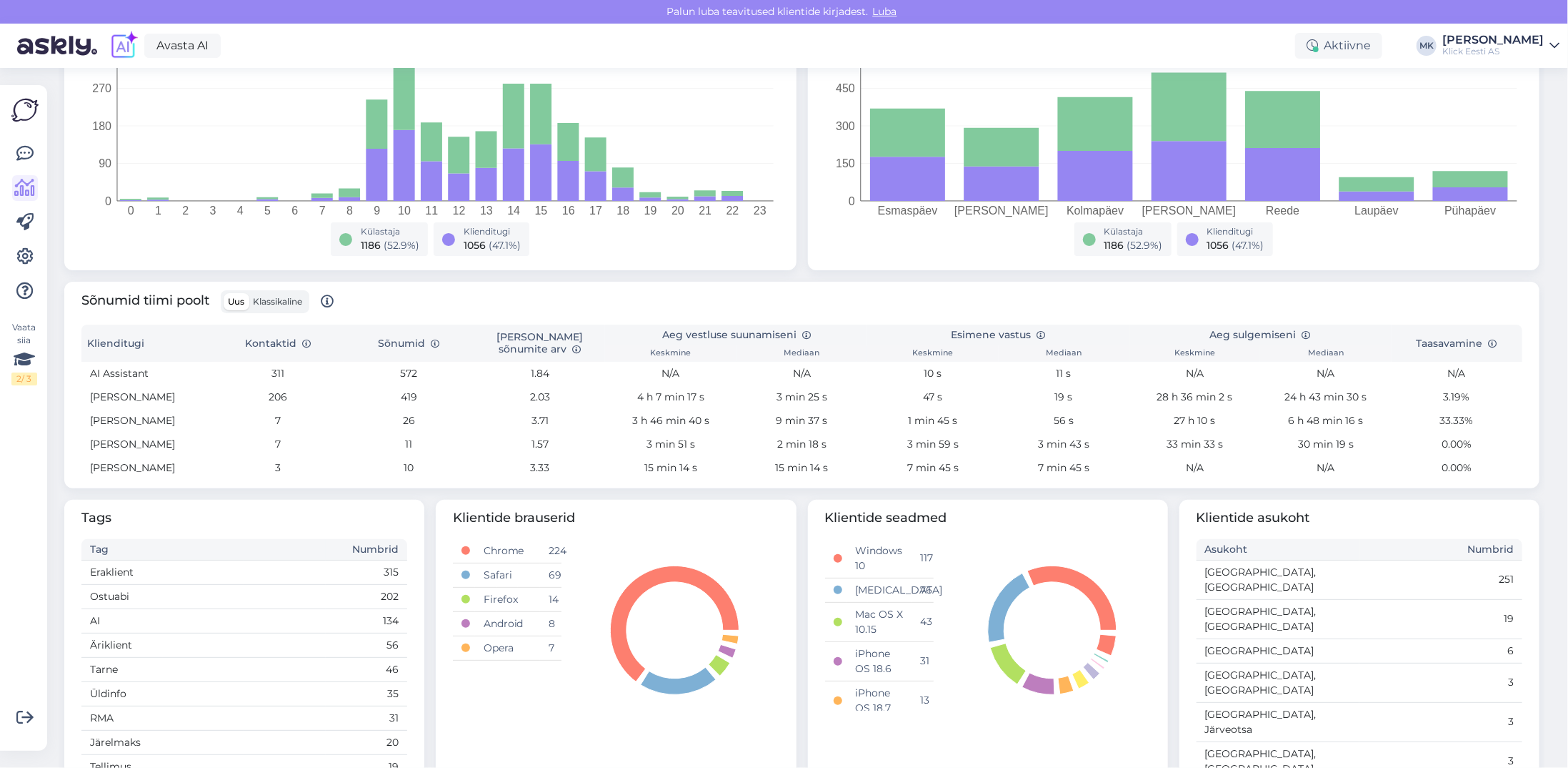
click at [281, 294] on label "Klassikaline" at bounding box center [278, 301] width 58 height 17
click at [249, 293] on input "Klassikaline" at bounding box center [249, 293] width 0 height 0
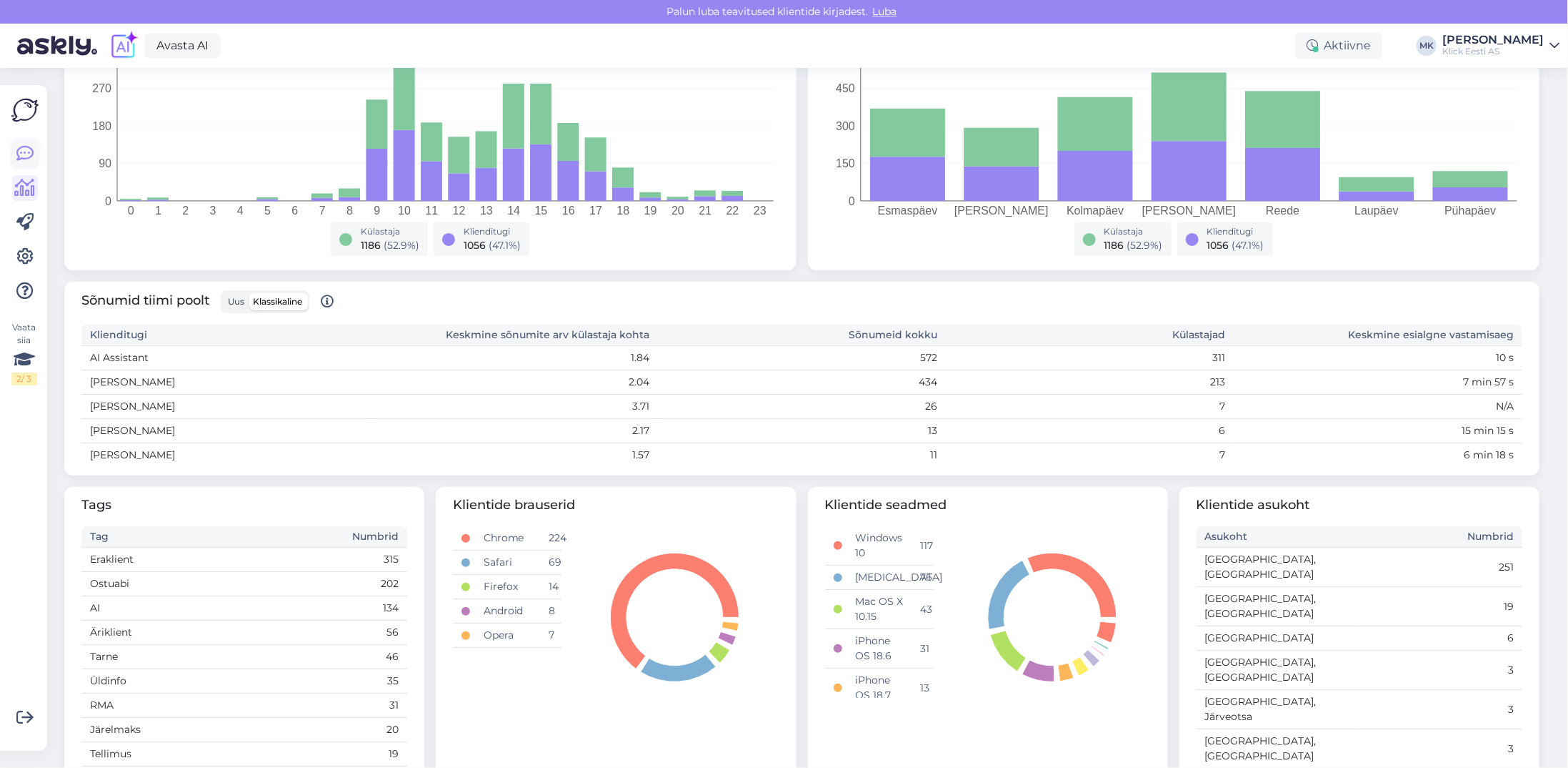
click at [35, 154] on link at bounding box center [25, 154] width 26 height 26
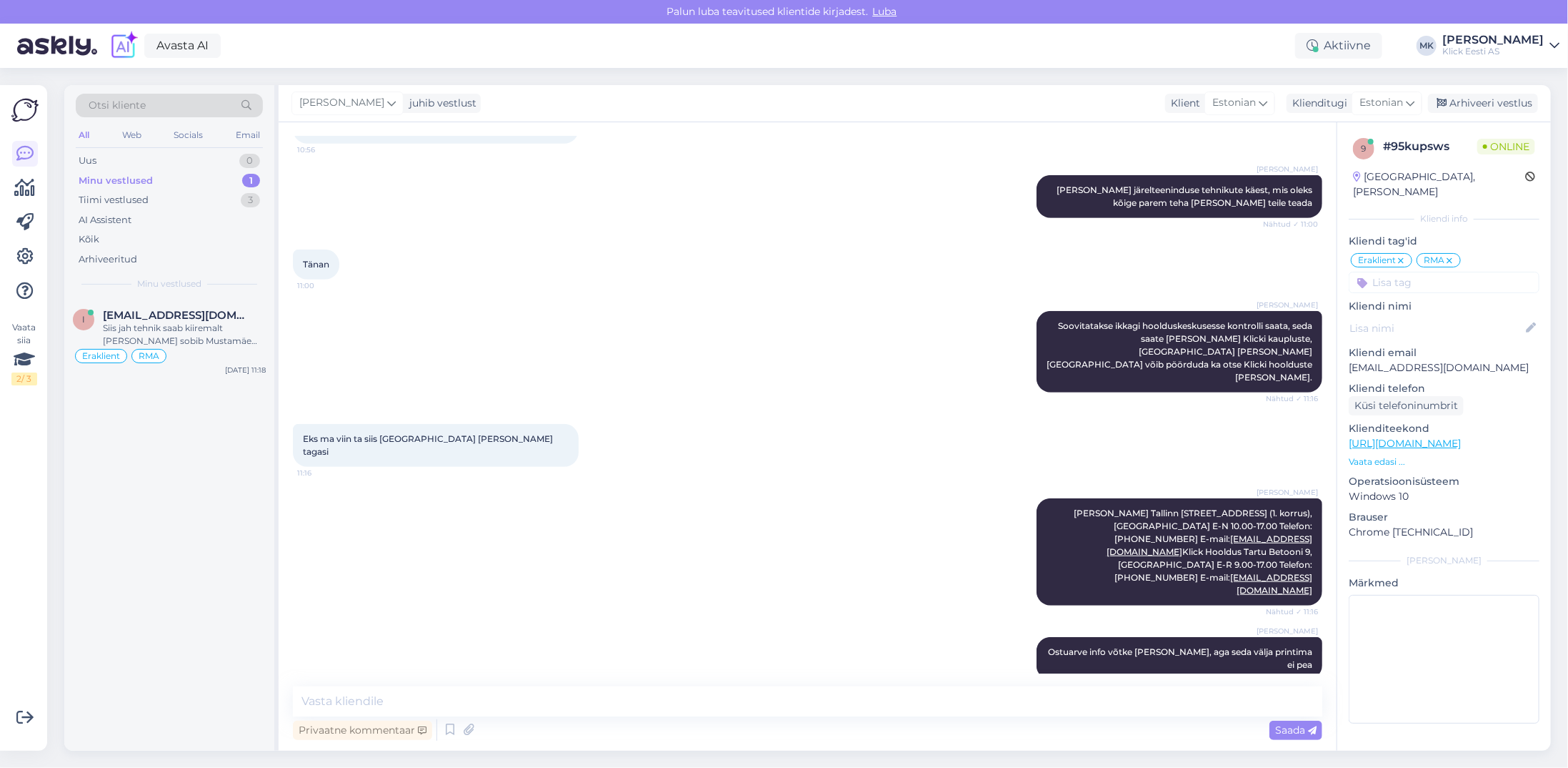
scroll to position [482, 0]
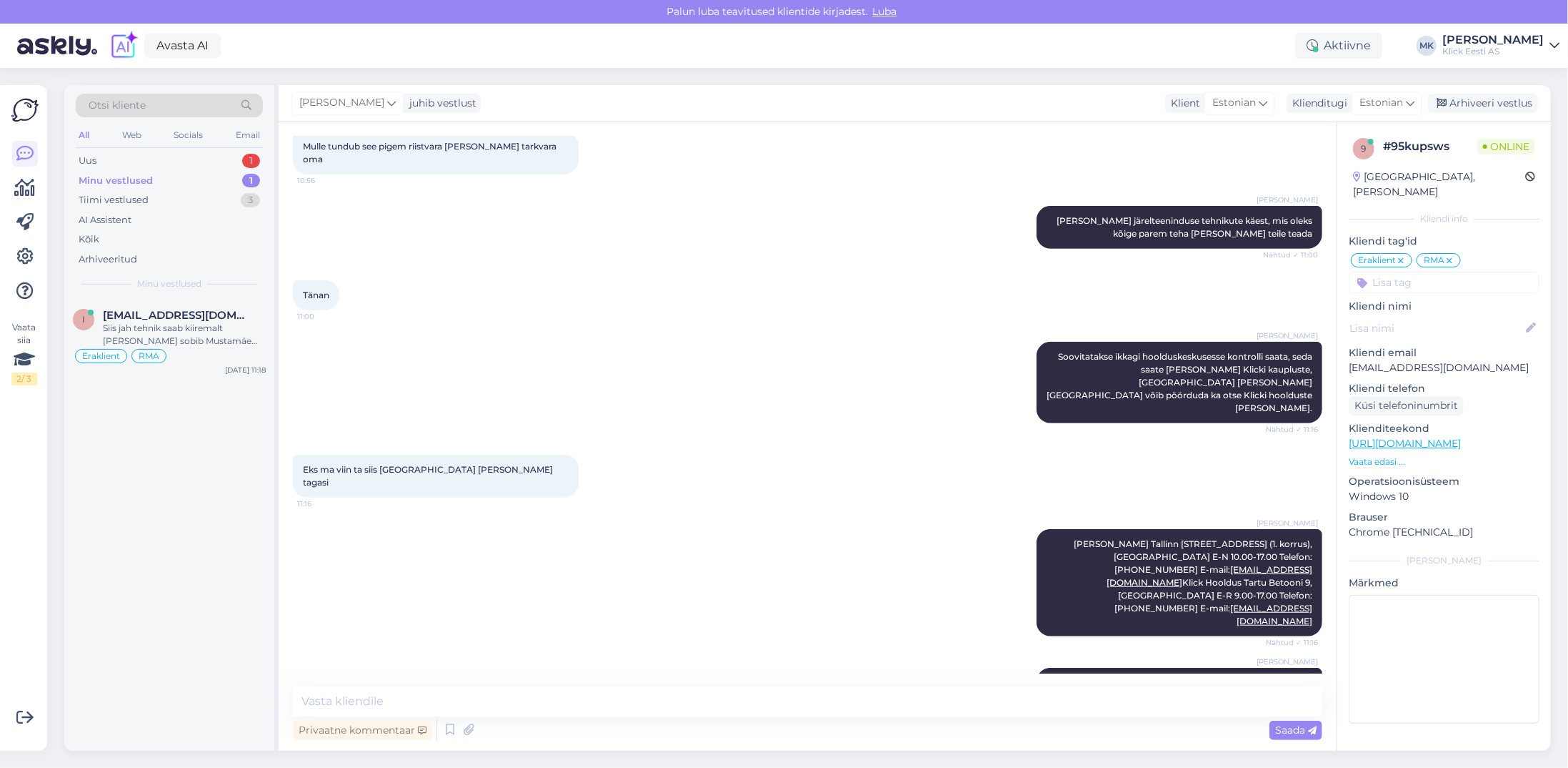
click at [173, 175] on div "Minu vestlused 1" at bounding box center [169, 181] width 187 height 20
click at [198, 309] on div "[EMAIL_ADDRESS][DOMAIN_NAME]" at bounding box center [184, 315] width 163 height 13
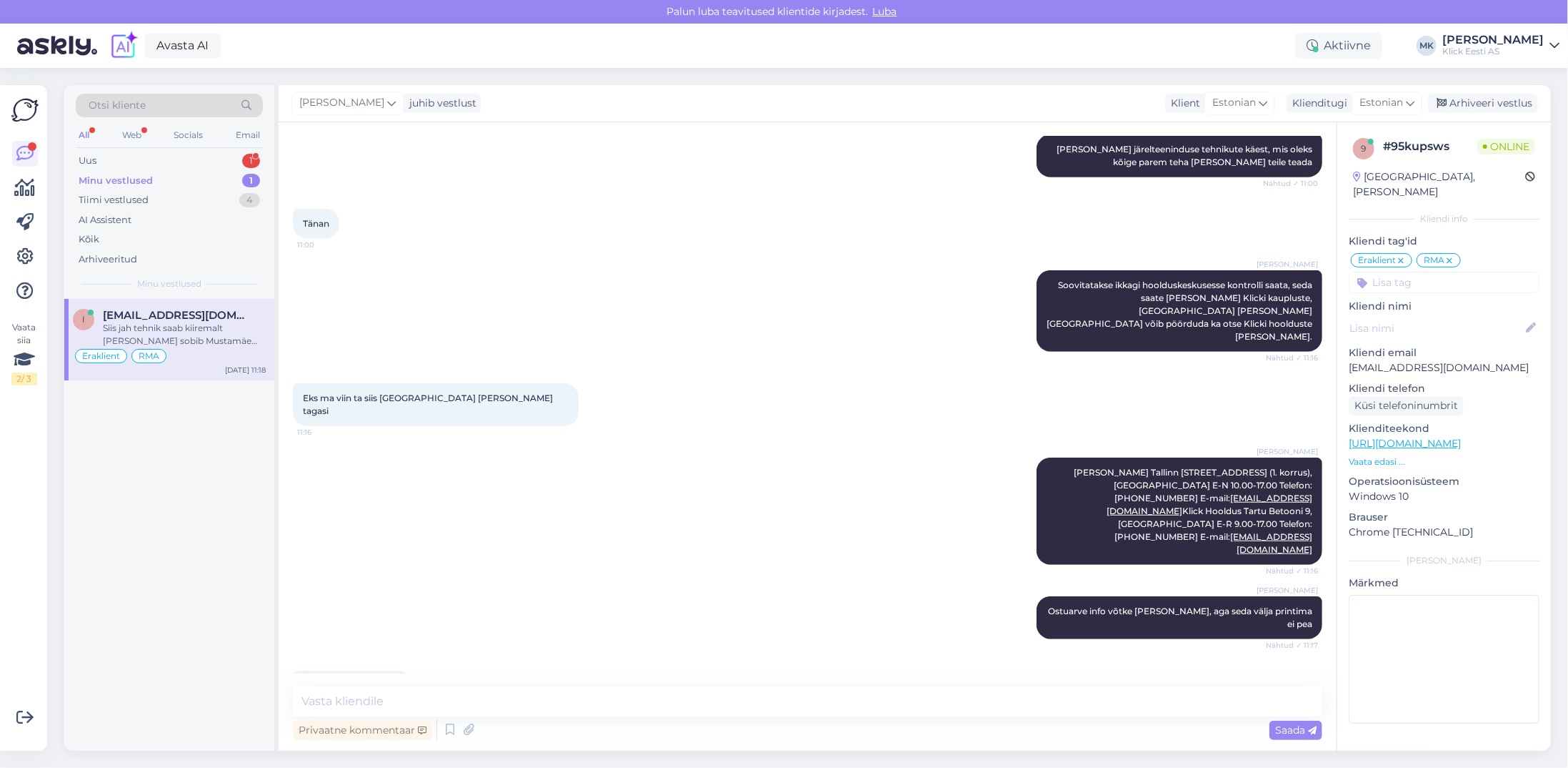
click at [137, 179] on div "Minu vestlused" at bounding box center [115, 181] width 74 height 14
click at [1504, 103] on div "Arhiveeri vestlus" at bounding box center [1483, 102] width 110 height 19
